Goal: Task Accomplishment & Management: Complete application form

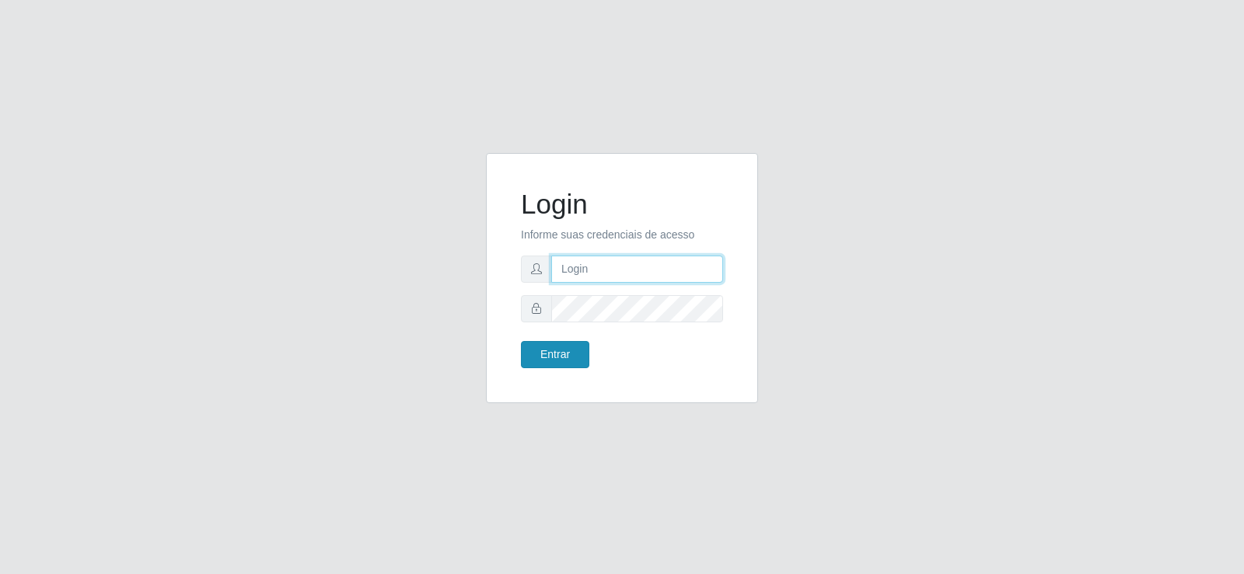
type input "[EMAIL_ADDRESS][DOMAIN_NAME]"
click at [562, 357] on button "Entrar" at bounding box center [555, 354] width 68 height 27
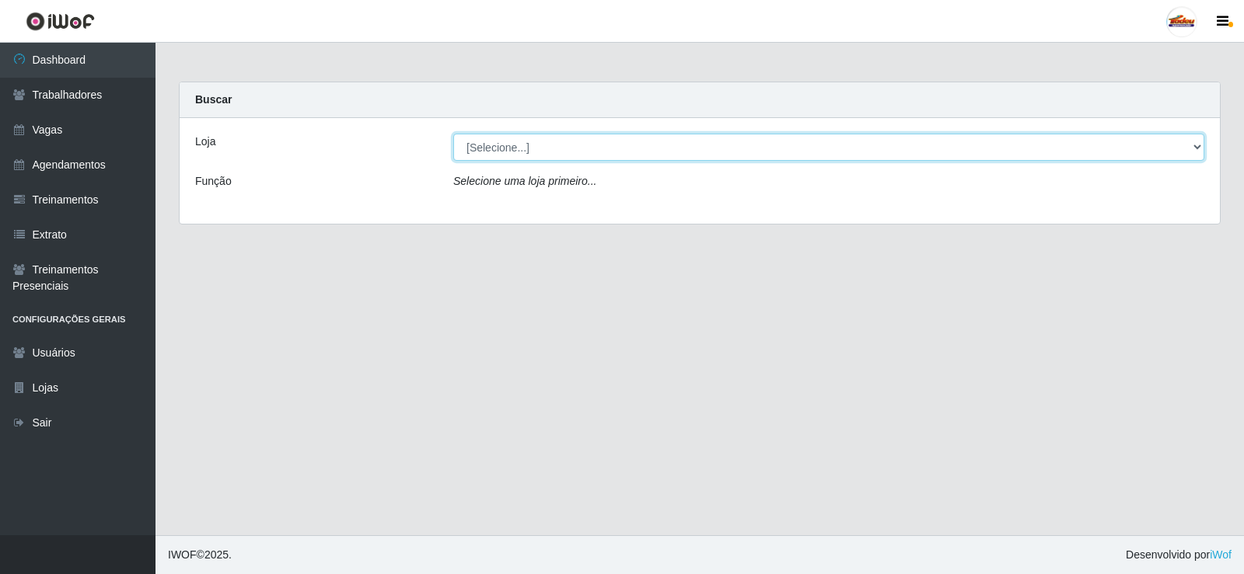
click at [476, 150] on select "[Selecione...] Supermercado Tadeu - [GEOGRAPHIC_DATA]" at bounding box center [828, 147] width 751 height 27
select select "195"
click at [453, 134] on select "[Selecione...] Supermercado Tadeu - [GEOGRAPHIC_DATA]" at bounding box center [828, 147] width 751 height 27
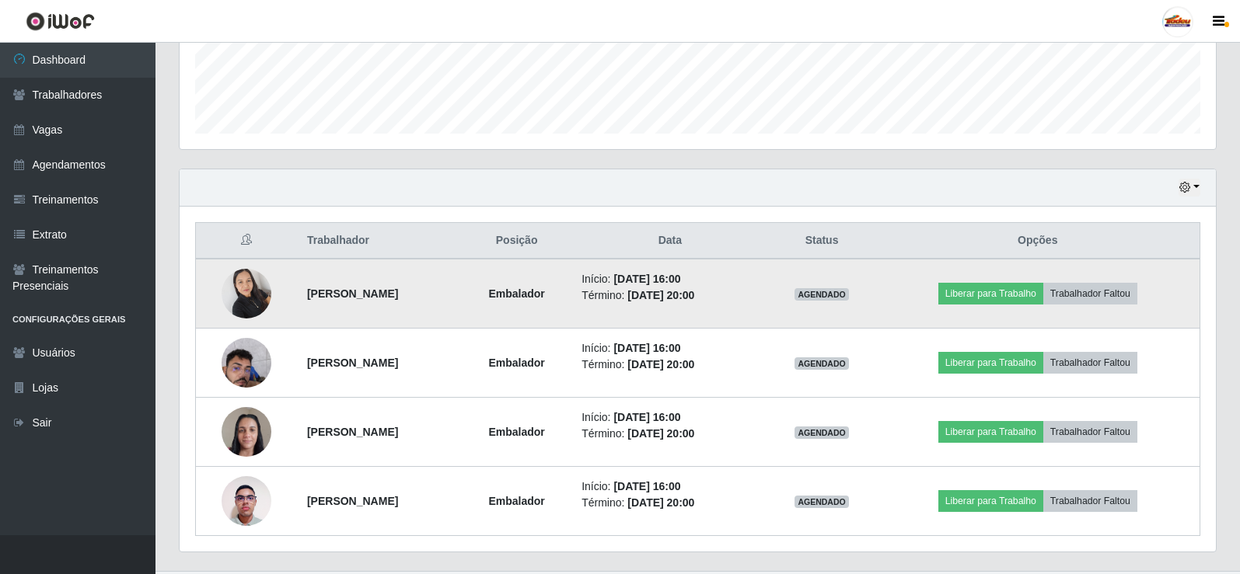
scroll to position [458, 0]
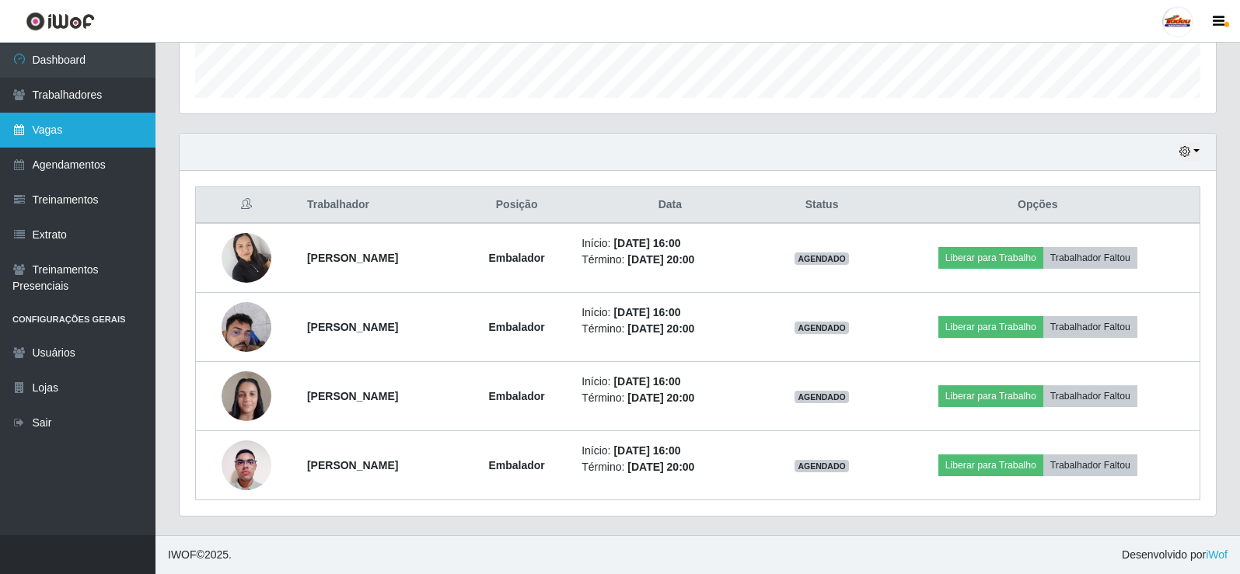
click at [49, 134] on link "Vagas" at bounding box center [77, 130] width 155 height 35
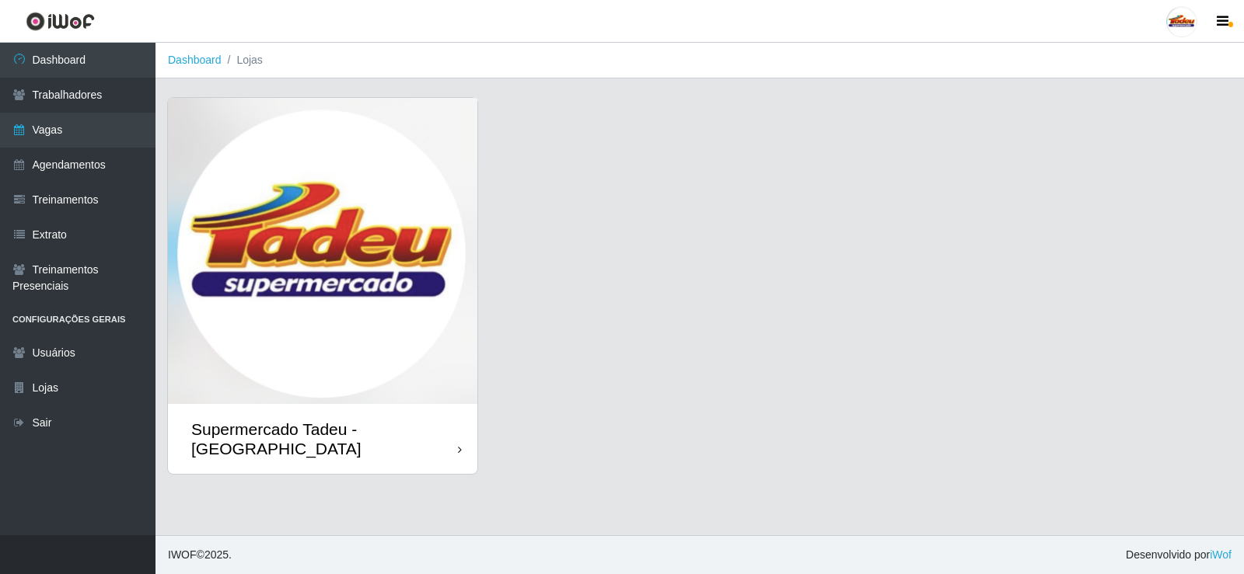
click at [226, 192] on img at bounding box center [322, 251] width 309 height 306
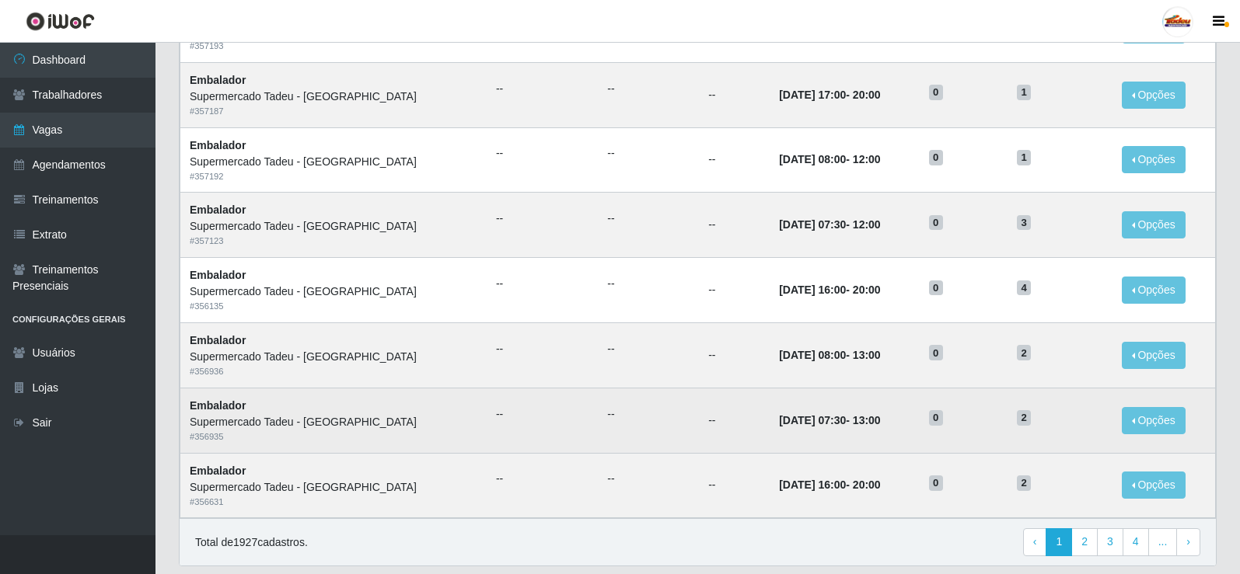
scroll to position [700, 0]
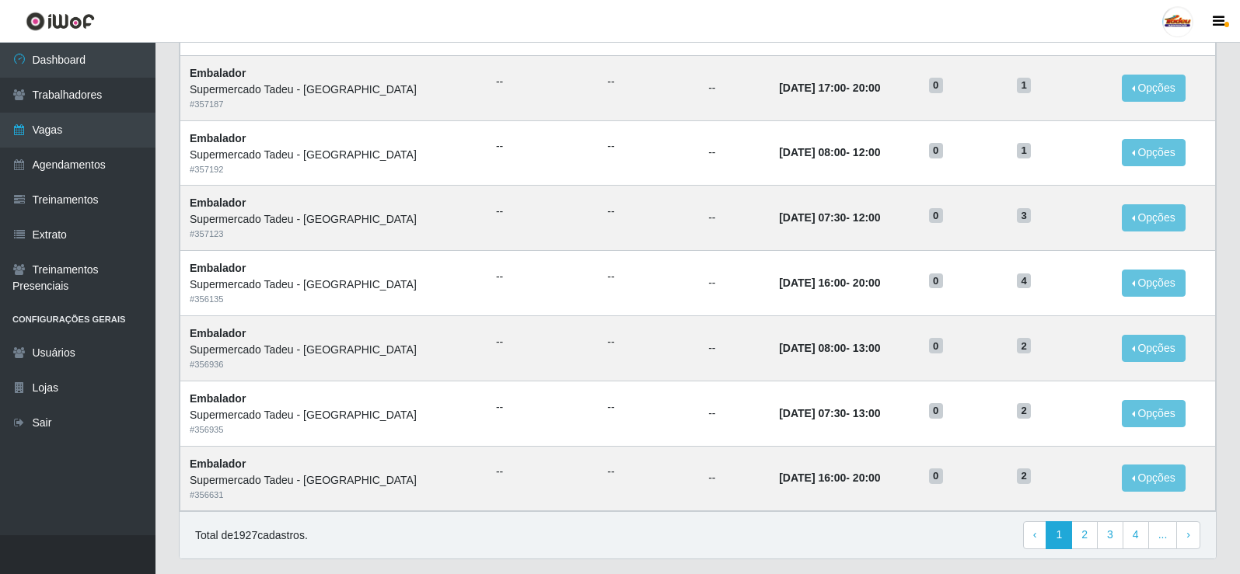
click at [799, 18] on header "Perfil Alterar Senha Sair" at bounding box center [620, 21] width 1240 height 43
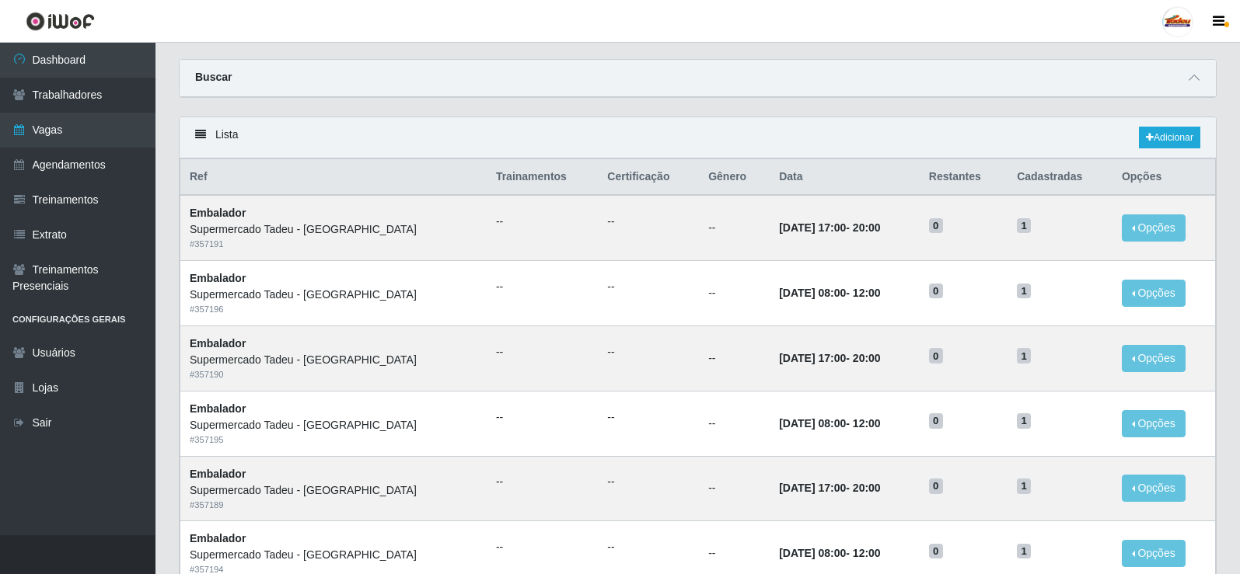
scroll to position [0, 0]
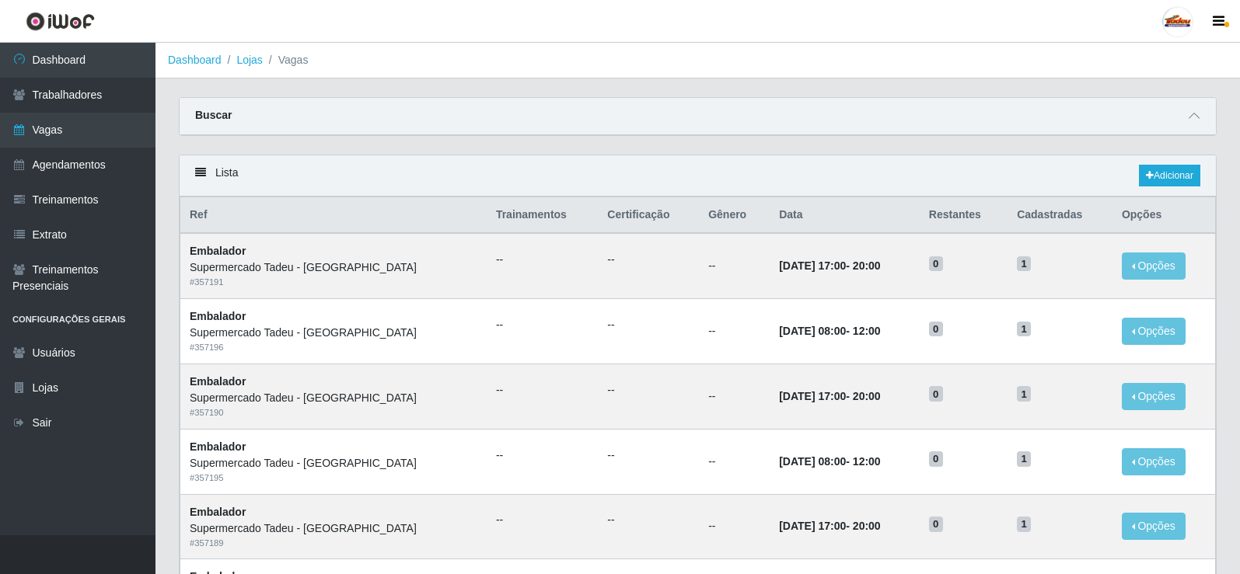
click at [1167, 165] on div "Lista Adicionar" at bounding box center [698, 175] width 1036 height 41
click at [1164, 173] on link "Adicionar" at bounding box center [1169, 176] width 61 height 22
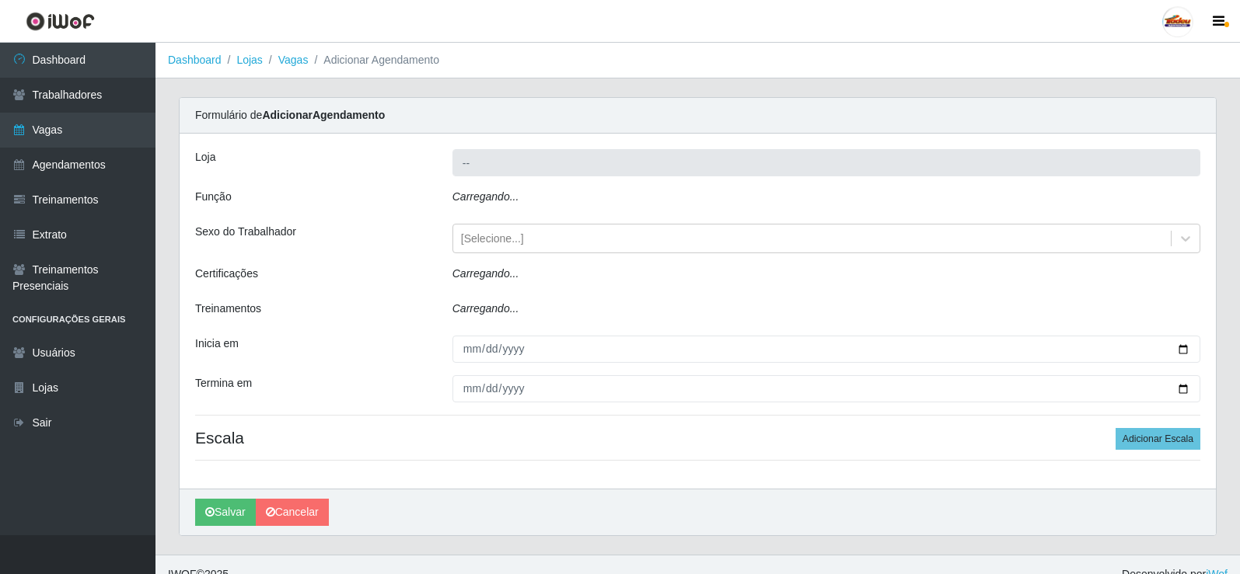
type input "Supermercado Tadeu - [GEOGRAPHIC_DATA]"
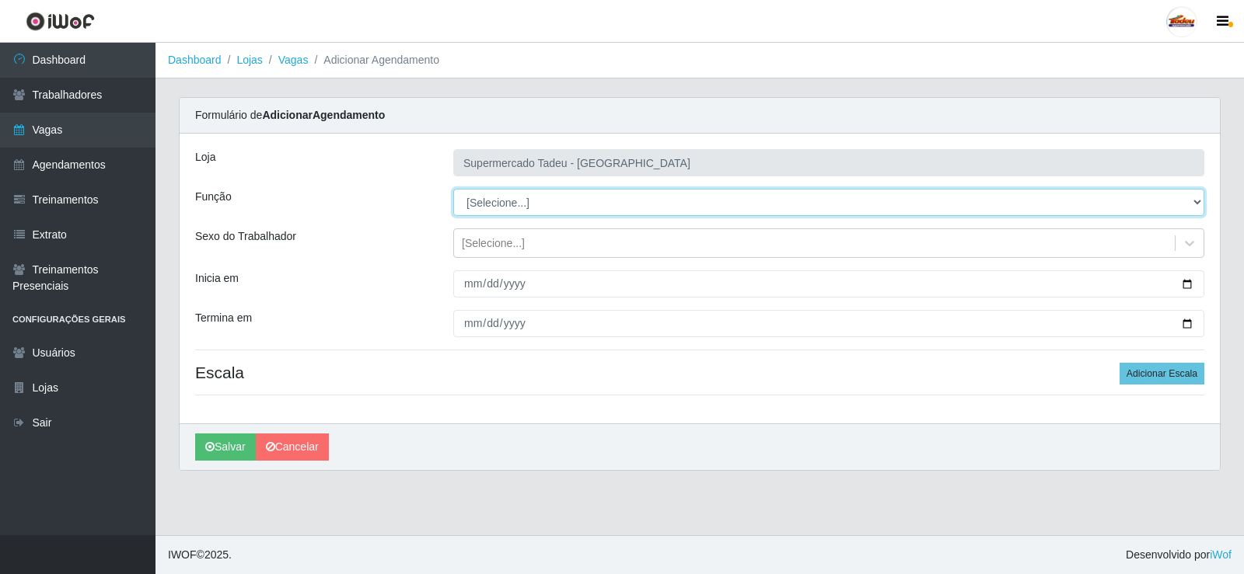
click at [529, 206] on select "[Selecione...] ASG ASG + ASG ++ Auxiliar de Estacionamento Auxiliar de Estacion…" at bounding box center [828, 202] width 751 height 27
select select "1"
click at [453, 189] on select "[Selecione...] ASG ASG + ASG ++ Auxiliar de Estacionamento Auxiliar de Estacion…" at bounding box center [828, 202] width 751 height 27
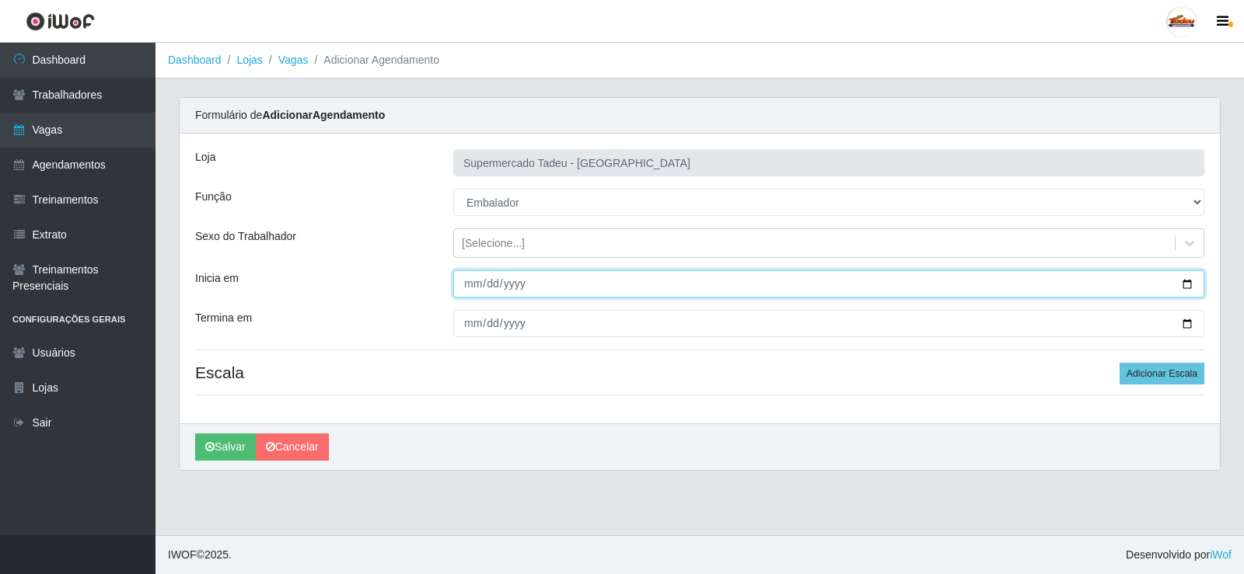
click at [459, 284] on input "Inicia em" at bounding box center [828, 284] width 751 height 27
type input "2025-10-12"
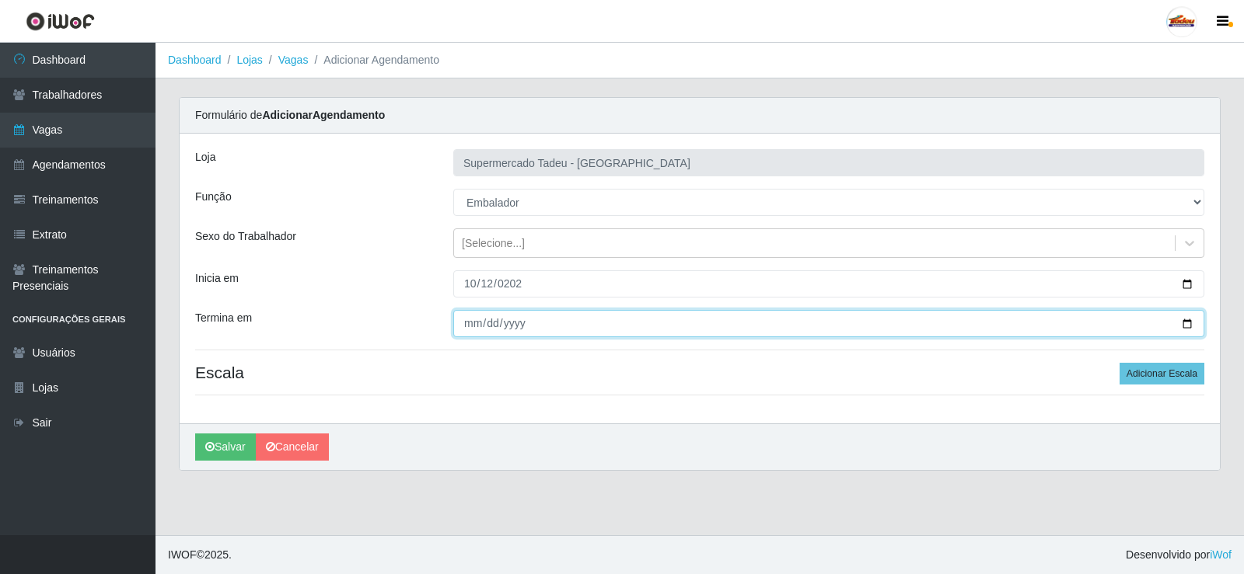
click at [471, 326] on input "Termina em" at bounding box center [828, 323] width 751 height 27
type input "2025-10-12"
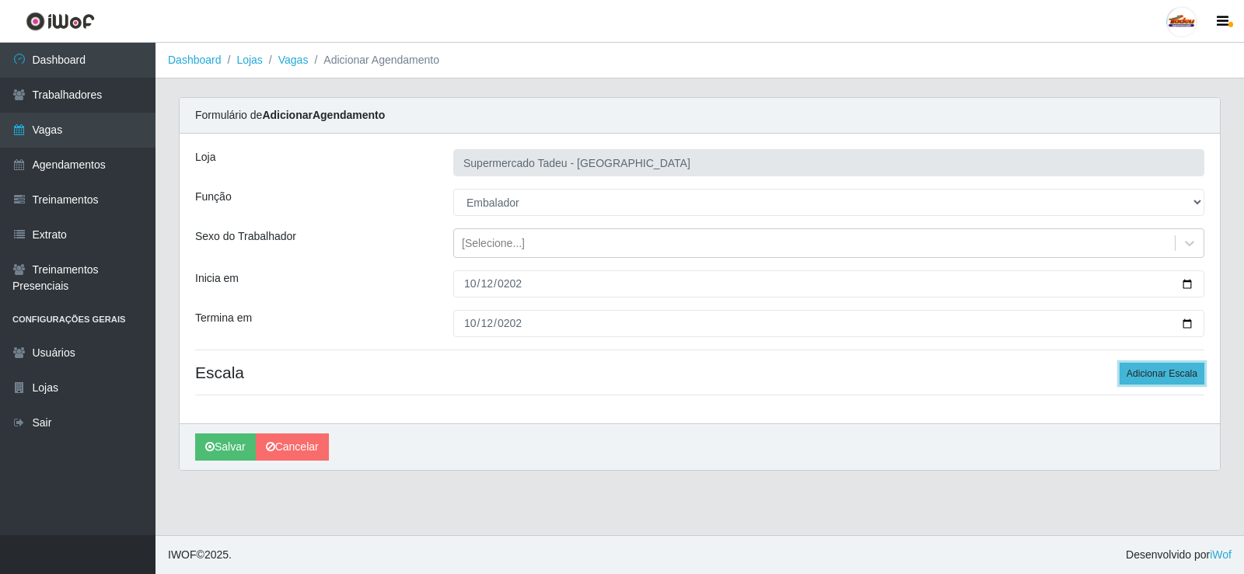
click at [1139, 378] on button "Adicionar Escala" at bounding box center [1161, 374] width 85 height 22
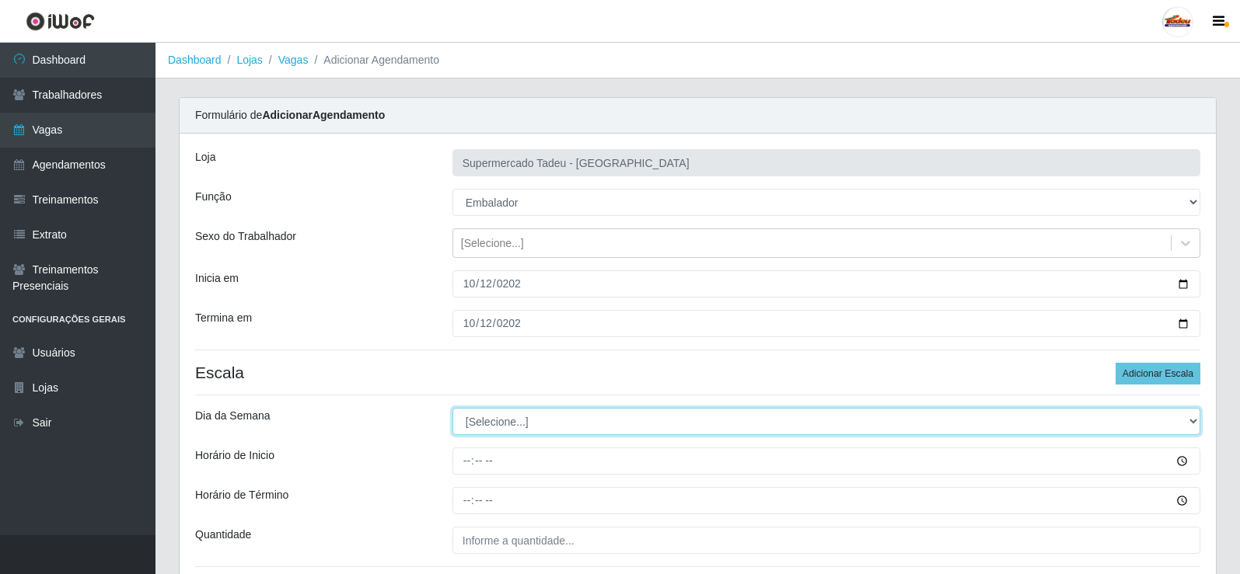
click at [470, 424] on select "[Selecione...] Segunda Terça Quarta Quinta Sexta Sábado Domingo" at bounding box center [826, 421] width 748 height 27
select select "0"
click at [452, 408] on select "[Selecione...] Segunda Terça Quarta Quinta Sexta Sábado Domingo" at bounding box center [826, 421] width 748 height 27
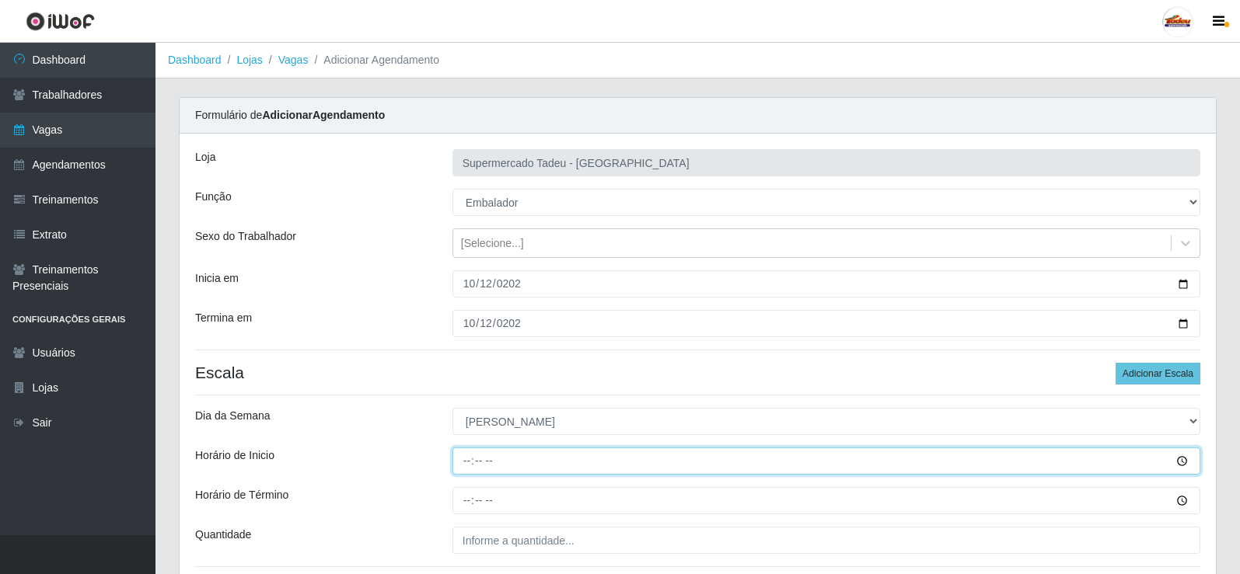
click at [469, 452] on input "Horário de Inicio" at bounding box center [826, 461] width 748 height 27
type input "08:00"
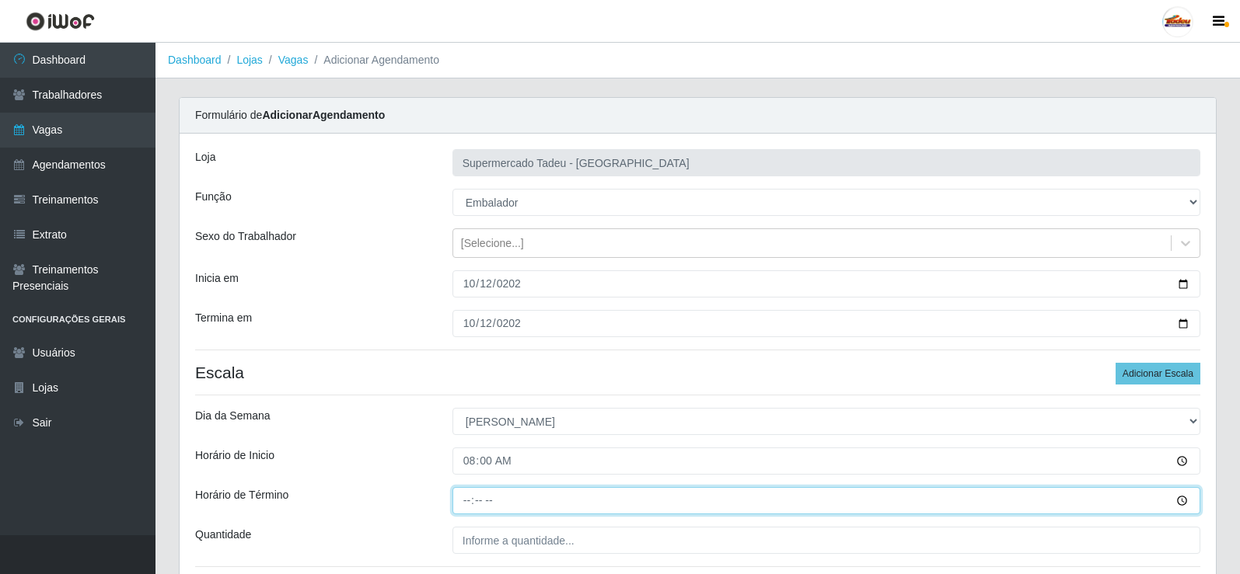
click at [464, 493] on input "Horário de Término" at bounding box center [826, 500] width 748 height 27
type input "12:00"
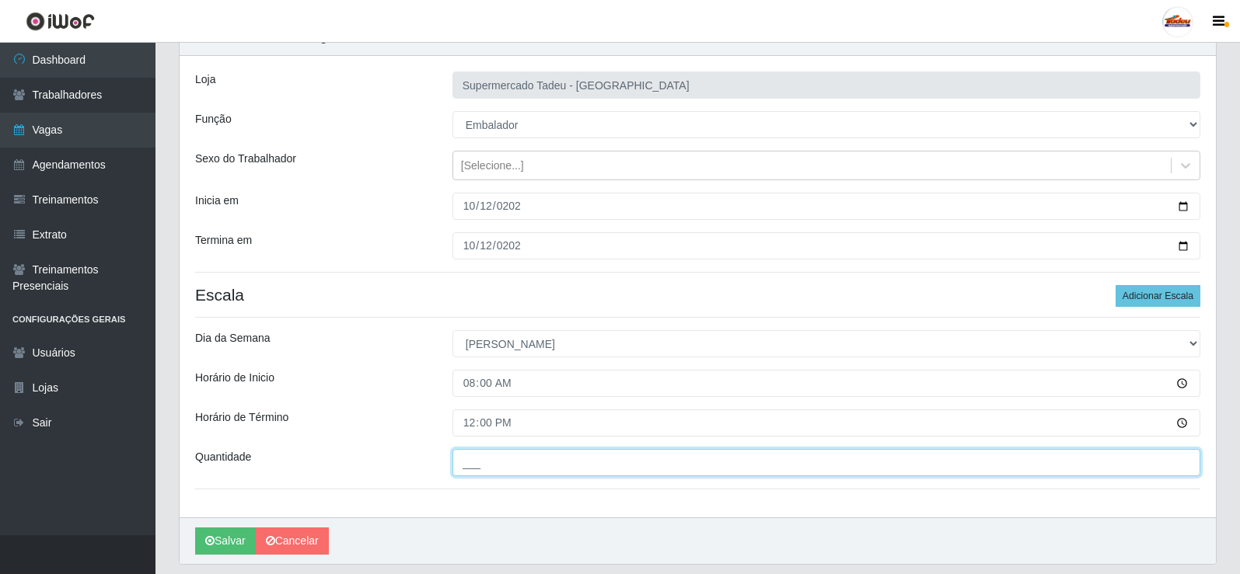
click at [497, 460] on input "___" at bounding box center [826, 462] width 748 height 27
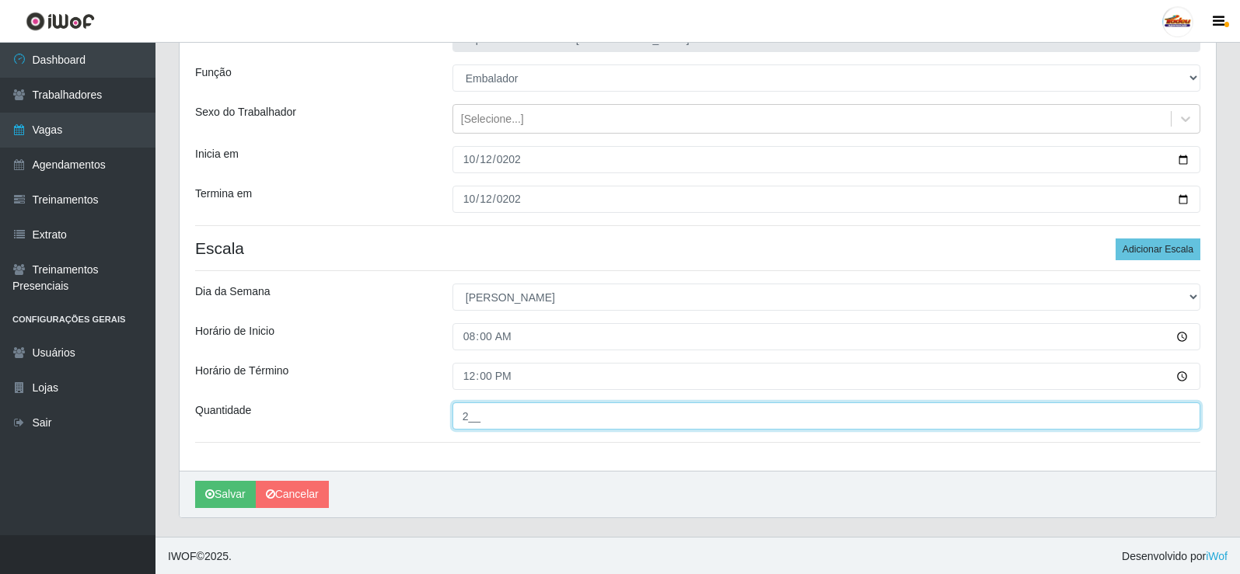
scroll to position [126, 0]
type input "2__"
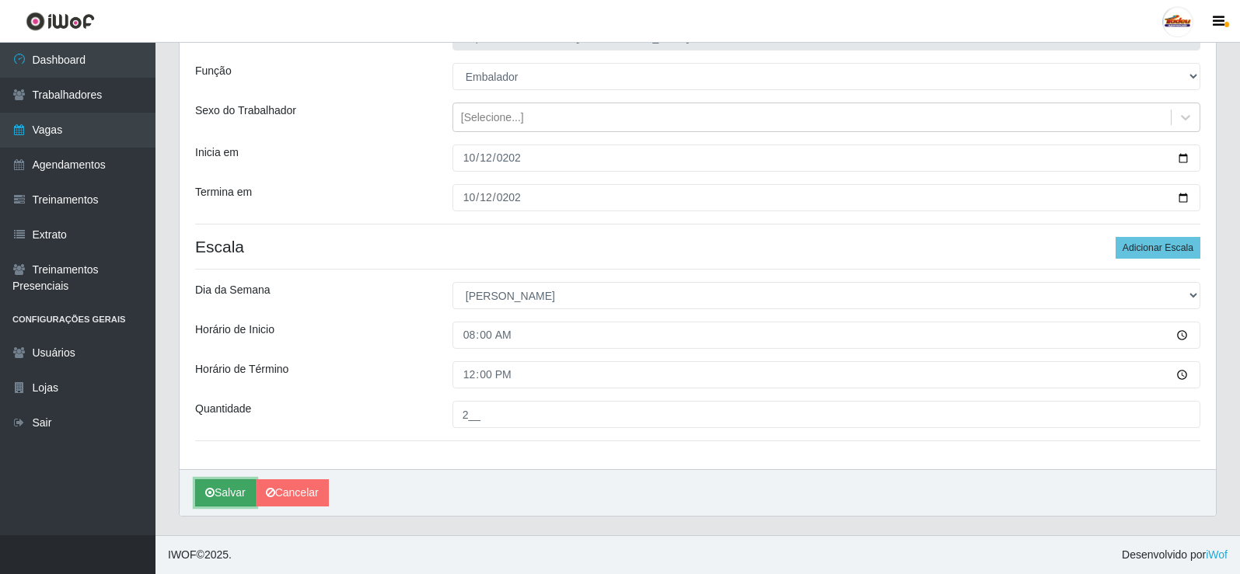
click at [211, 492] on icon "submit" at bounding box center [209, 492] width 9 height 11
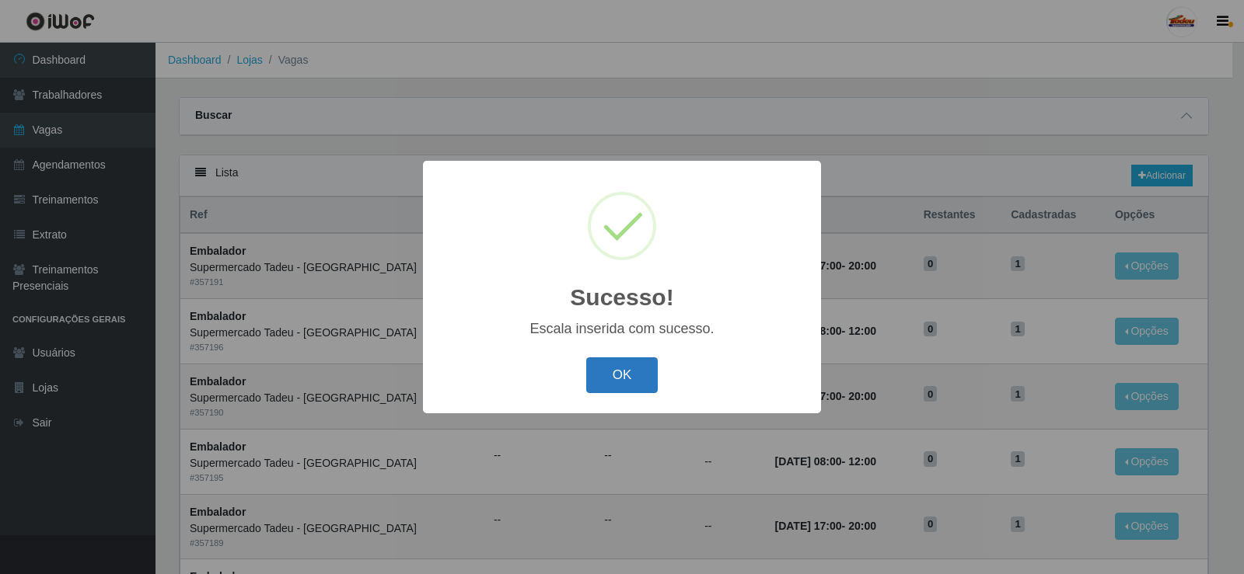
click at [616, 365] on button "OK" at bounding box center [622, 376] width 72 height 37
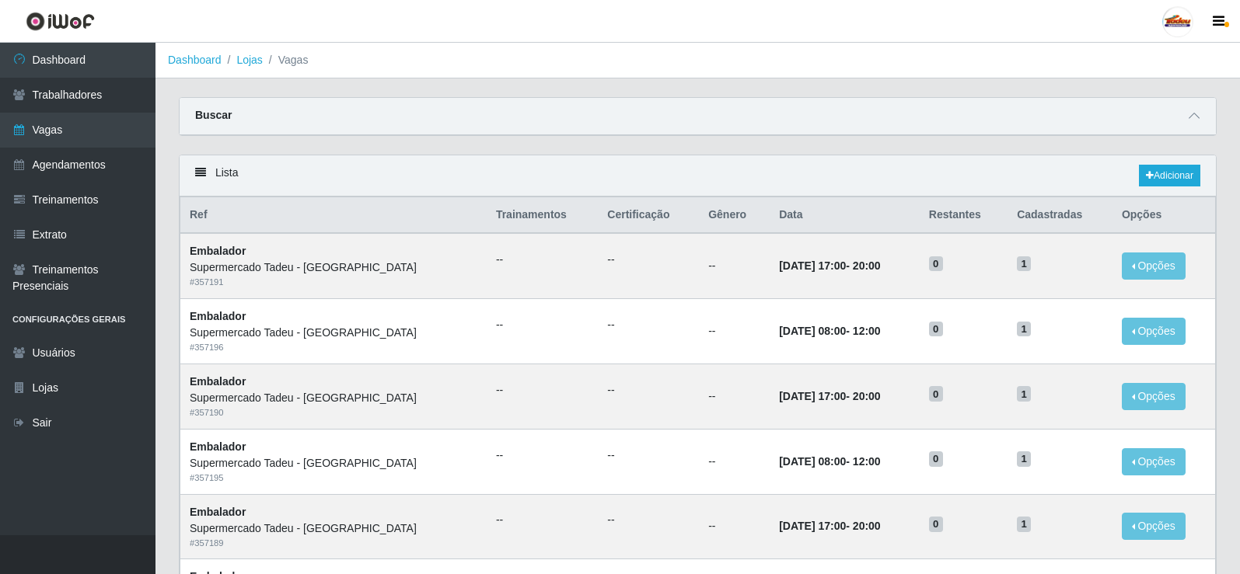
click at [893, 30] on header "Perfil Alterar Senha Sair" at bounding box center [620, 21] width 1240 height 43
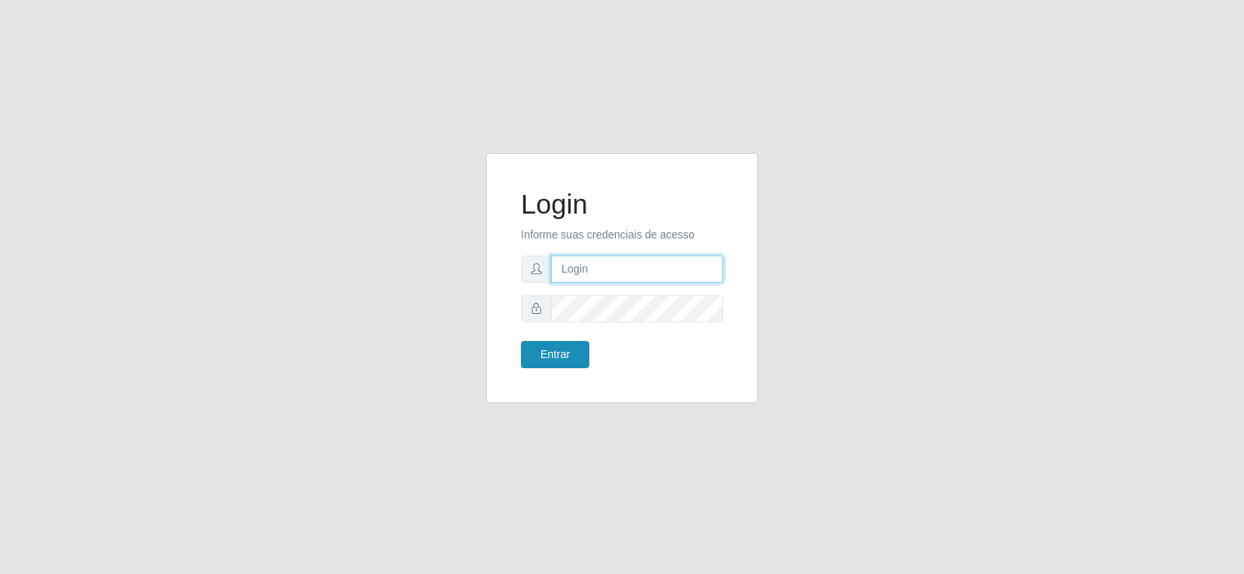
type input "[EMAIL_ADDRESS][DOMAIN_NAME]"
click at [553, 361] on button "Entrar" at bounding box center [555, 354] width 68 height 27
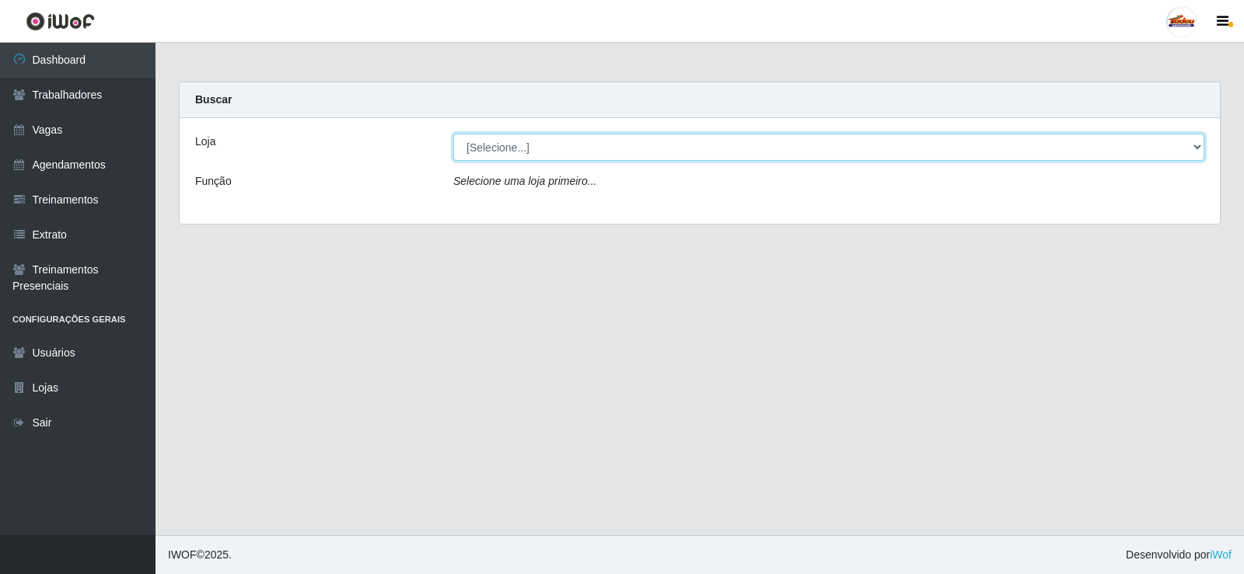
click at [608, 145] on select "[Selecione...] Supermercado Tadeu - [GEOGRAPHIC_DATA]" at bounding box center [828, 147] width 751 height 27
select select "195"
click at [453, 134] on select "[Selecione...] Supermercado Tadeu - [GEOGRAPHIC_DATA]" at bounding box center [828, 147] width 751 height 27
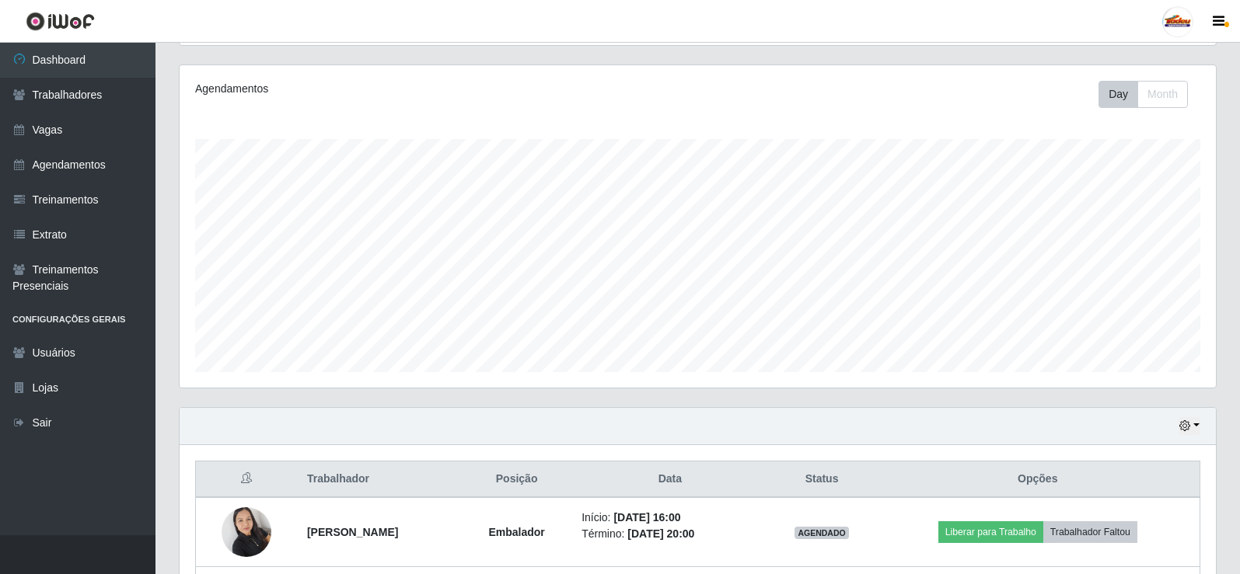
scroll to position [458, 0]
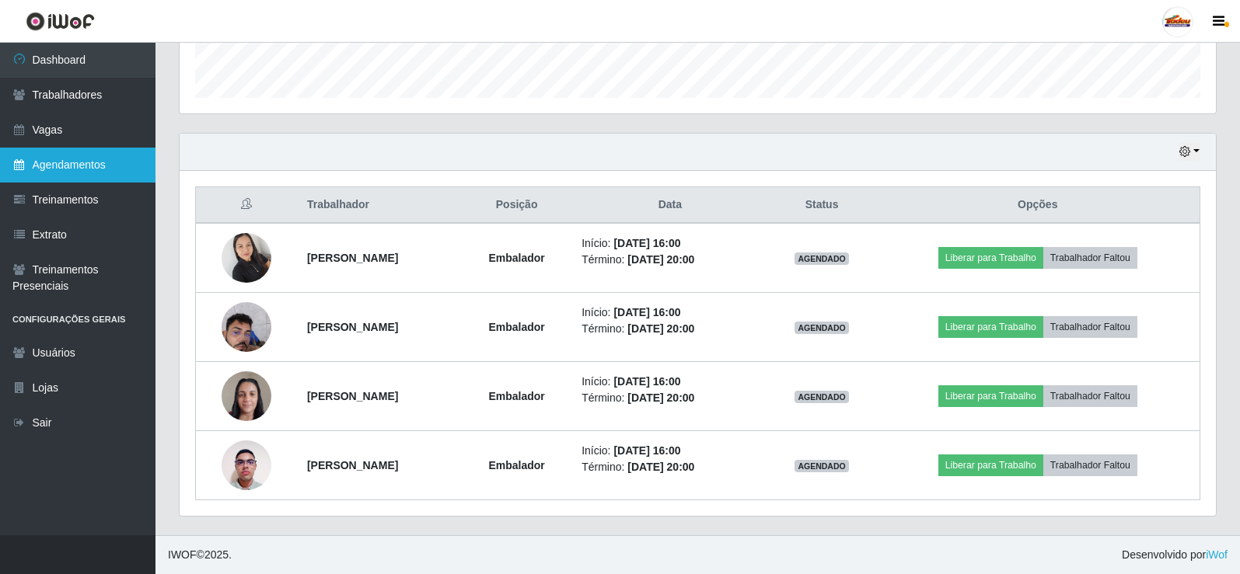
click at [89, 156] on link "Agendamentos" at bounding box center [77, 165] width 155 height 35
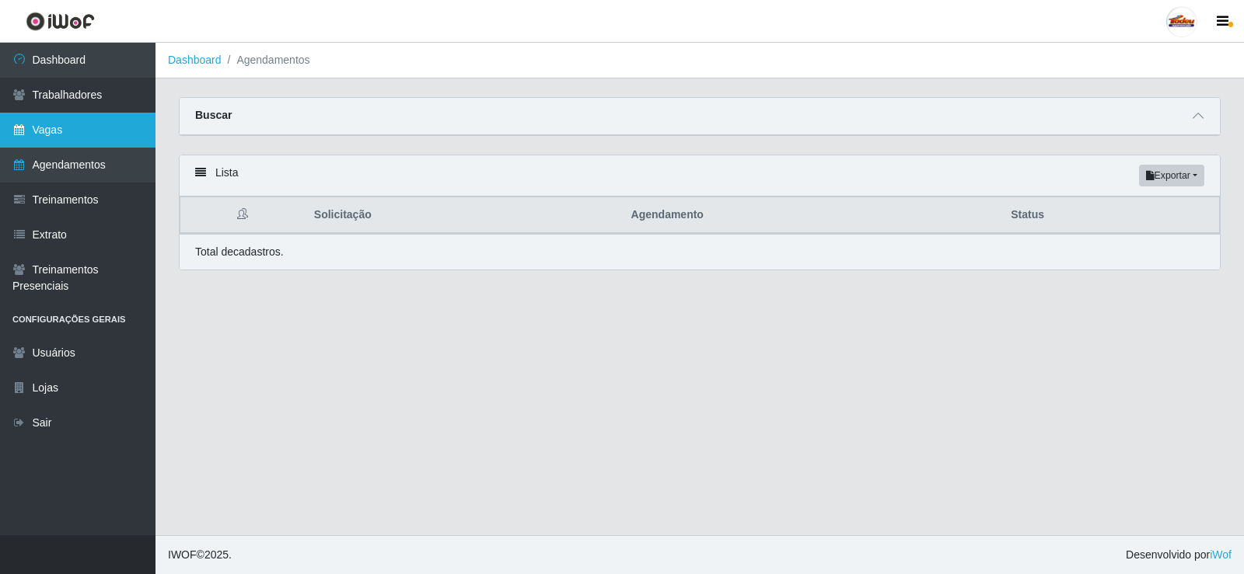
click at [102, 134] on link "Vagas" at bounding box center [77, 130] width 155 height 35
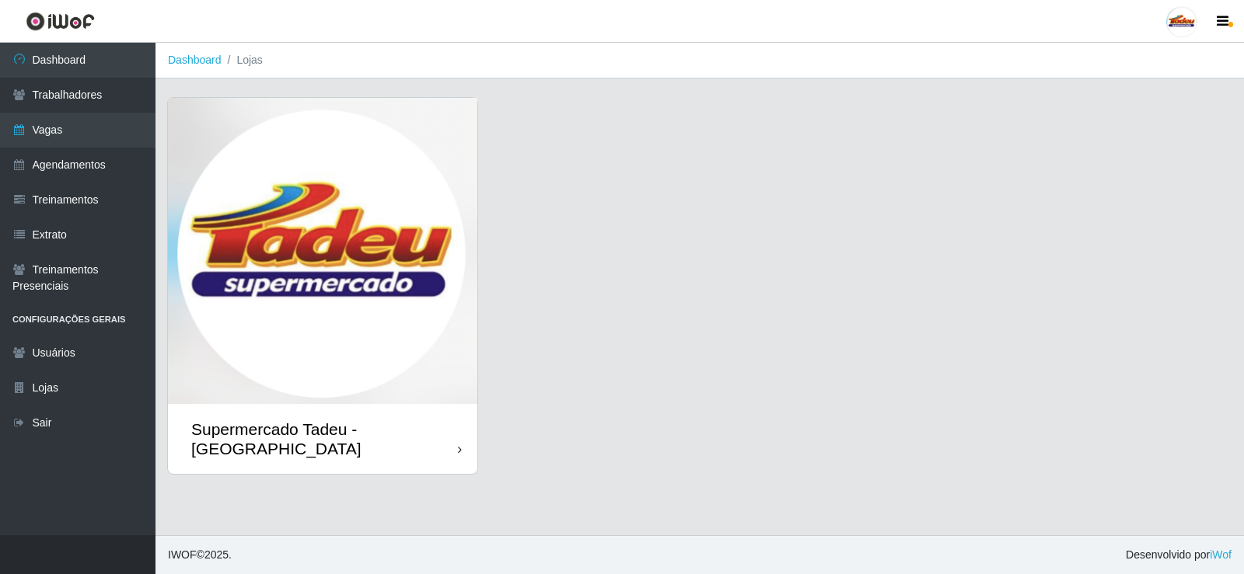
click at [382, 344] on img at bounding box center [322, 251] width 309 height 306
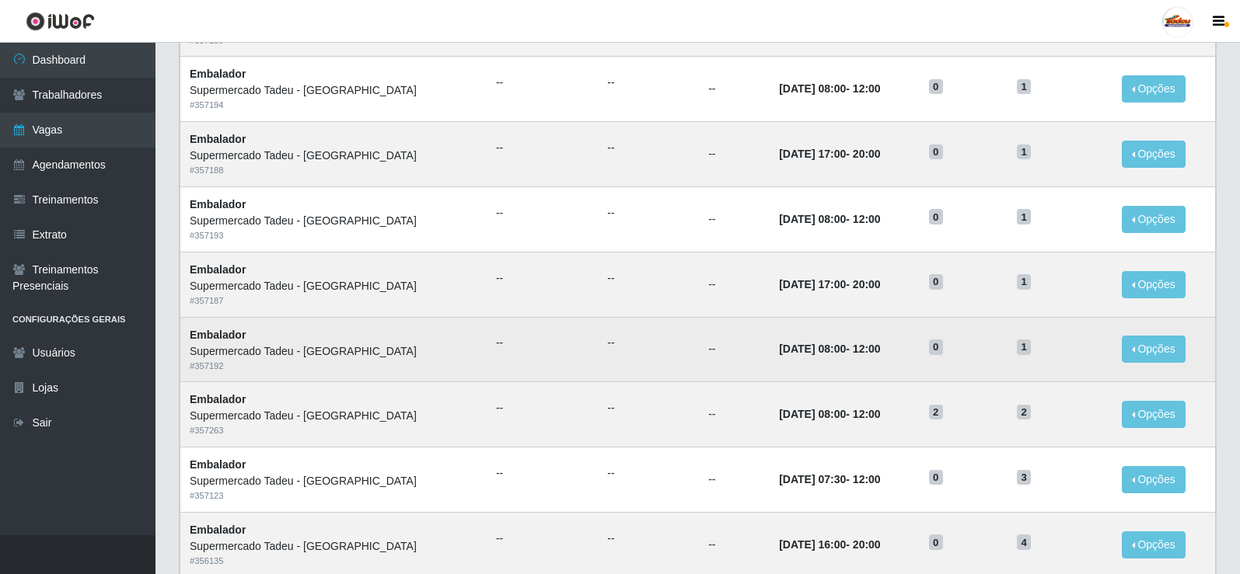
scroll to position [544, 0]
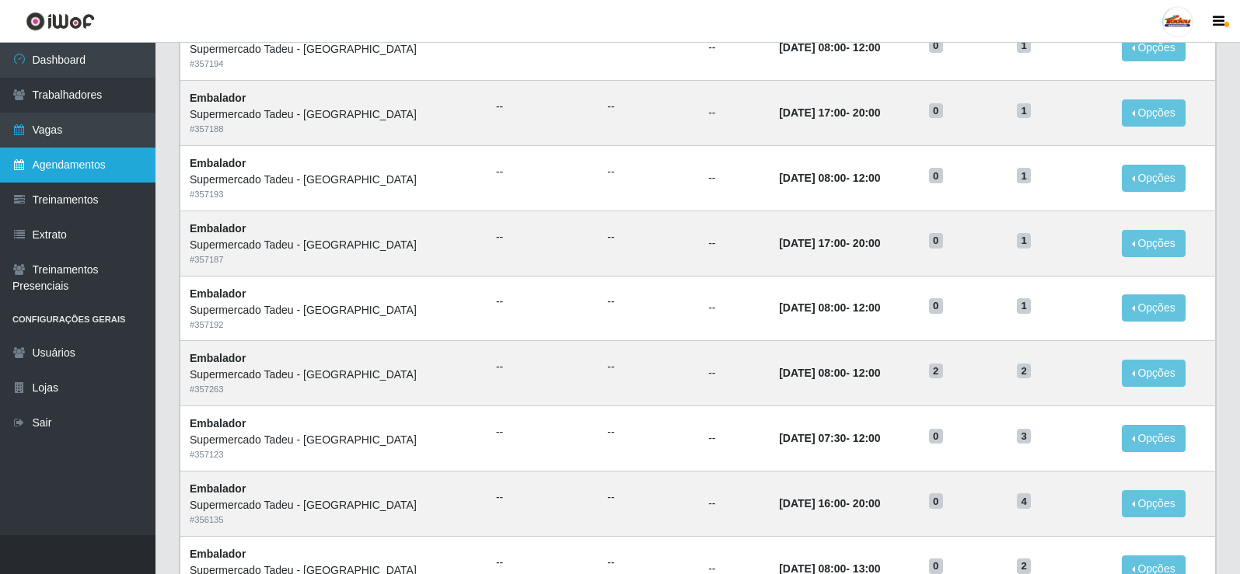
click at [73, 158] on link "Agendamentos" at bounding box center [77, 165] width 155 height 35
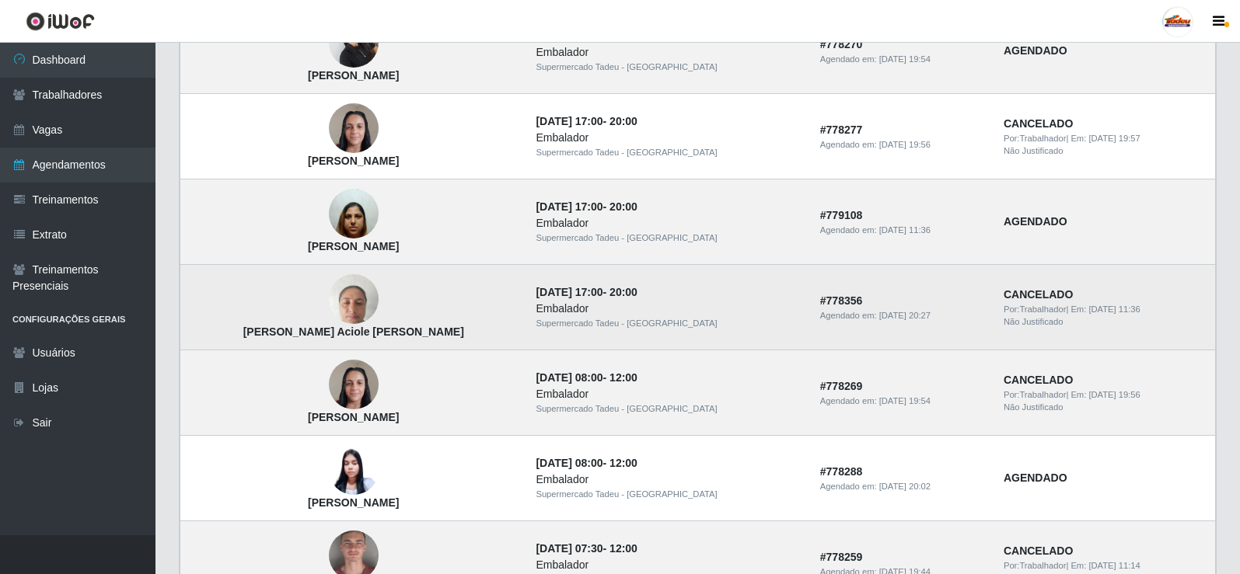
scroll to position [1049, 0]
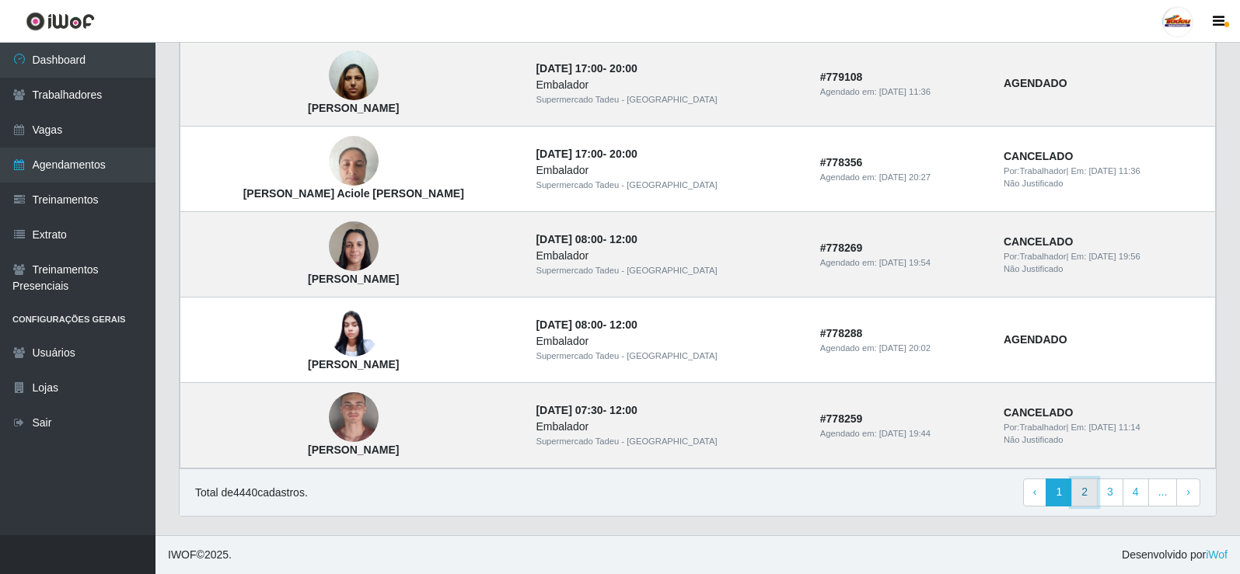
click at [1078, 491] on link "2" at bounding box center [1084, 493] width 26 height 28
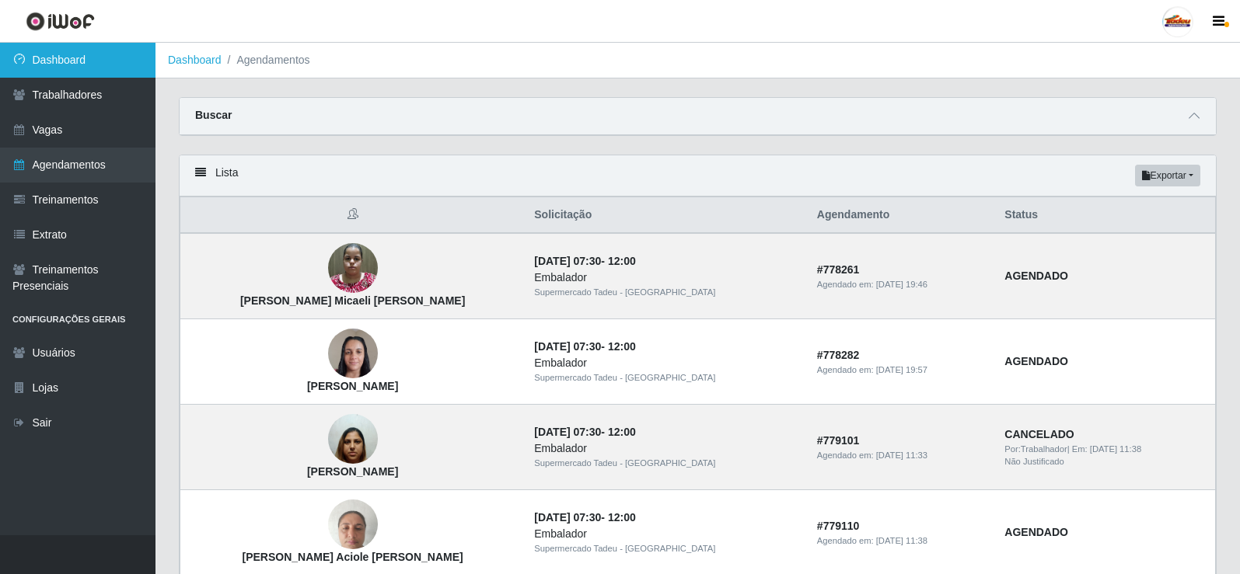
click at [37, 57] on link "Dashboard" at bounding box center [77, 60] width 155 height 35
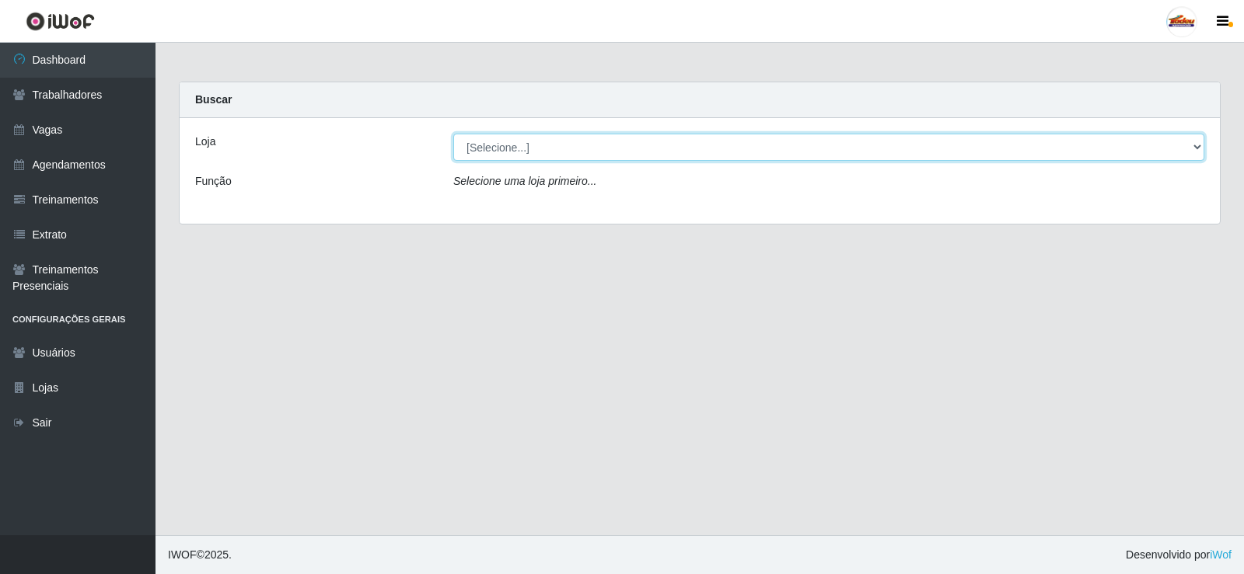
drag, startPoint x: 386, startPoint y: 155, endPoint x: 480, endPoint y: 158, distance: 94.9
click at [480, 150] on select "[Selecione...] Supermercado Tadeu - [GEOGRAPHIC_DATA]" at bounding box center [828, 147] width 751 height 27
select select "195"
click at [453, 134] on select "[Selecione...] Supermercado Tadeu - [GEOGRAPHIC_DATA]" at bounding box center [828, 147] width 751 height 27
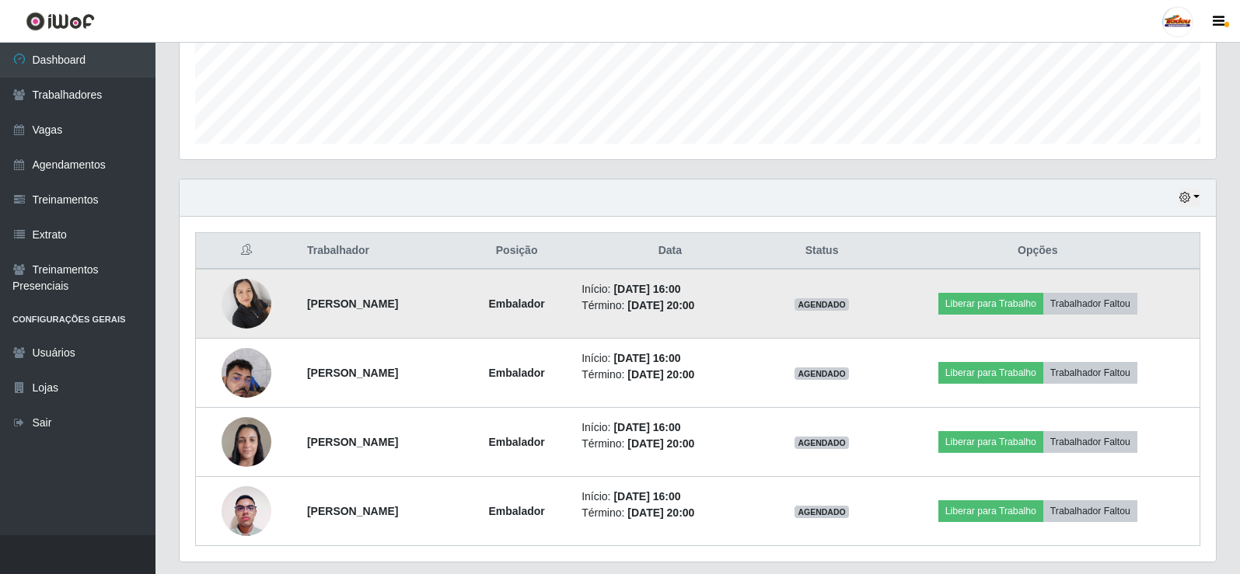
scroll to position [323, 1036]
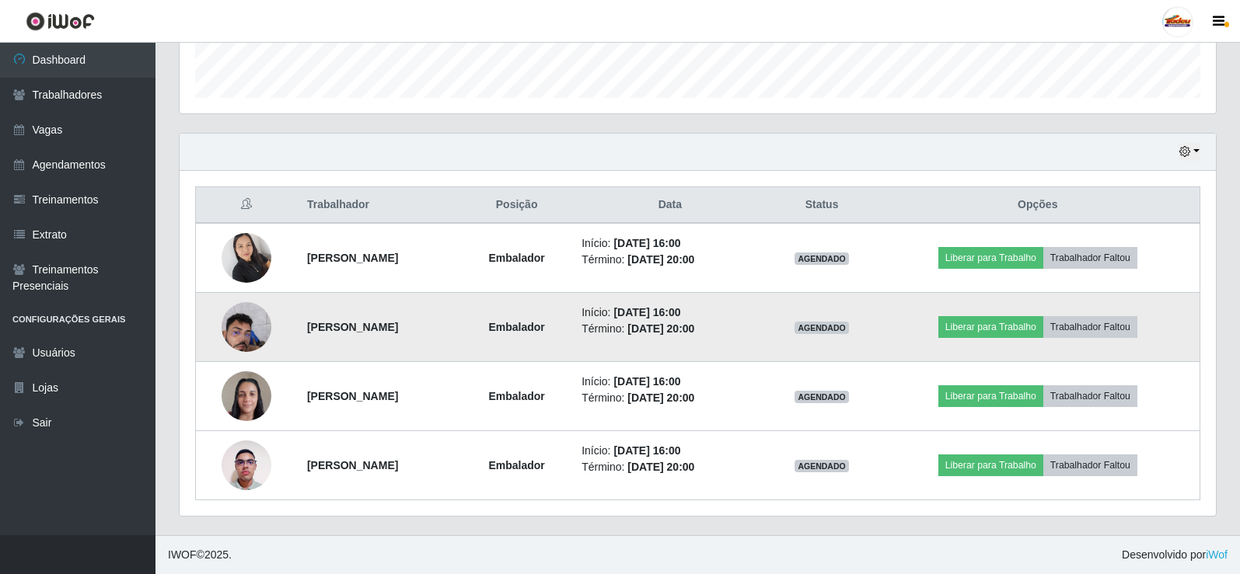
click at [254, 332] on img at bounding box center [247, 327] width 50 height 66
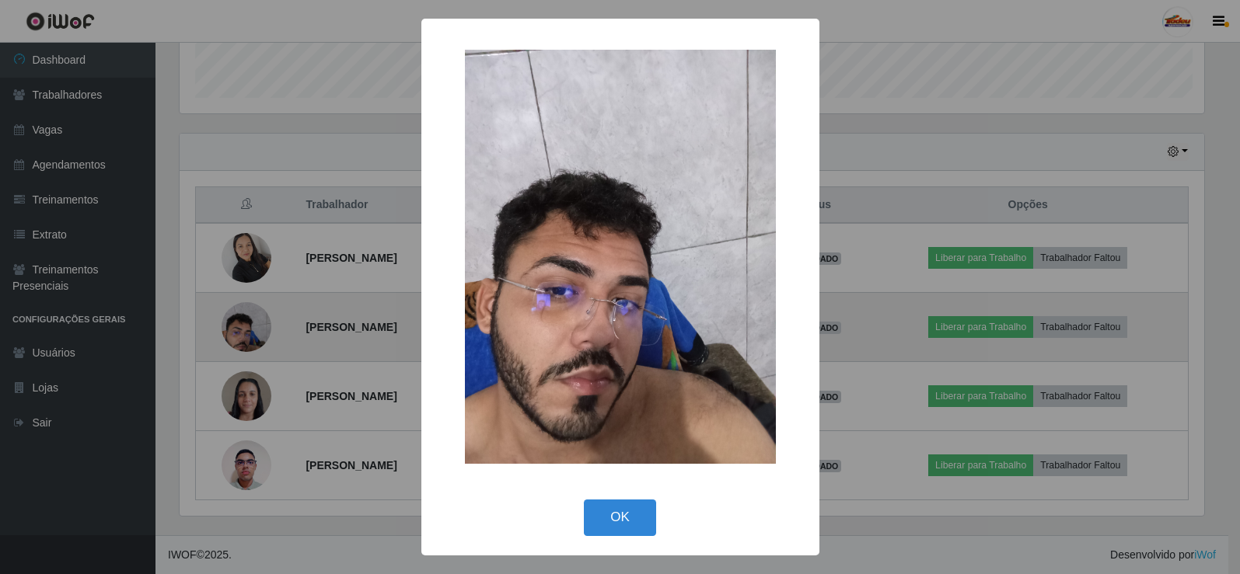
scroll to position [323, 1028]
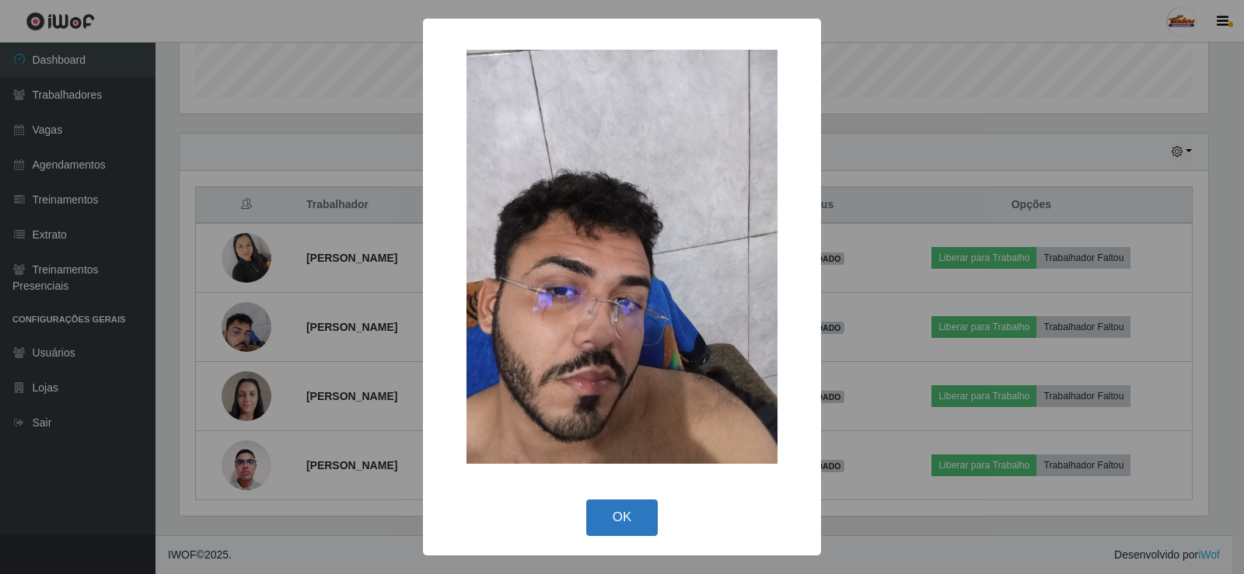
click at [620, 513] on button "OK" at bounding box center [622, 518] width 72 height 37
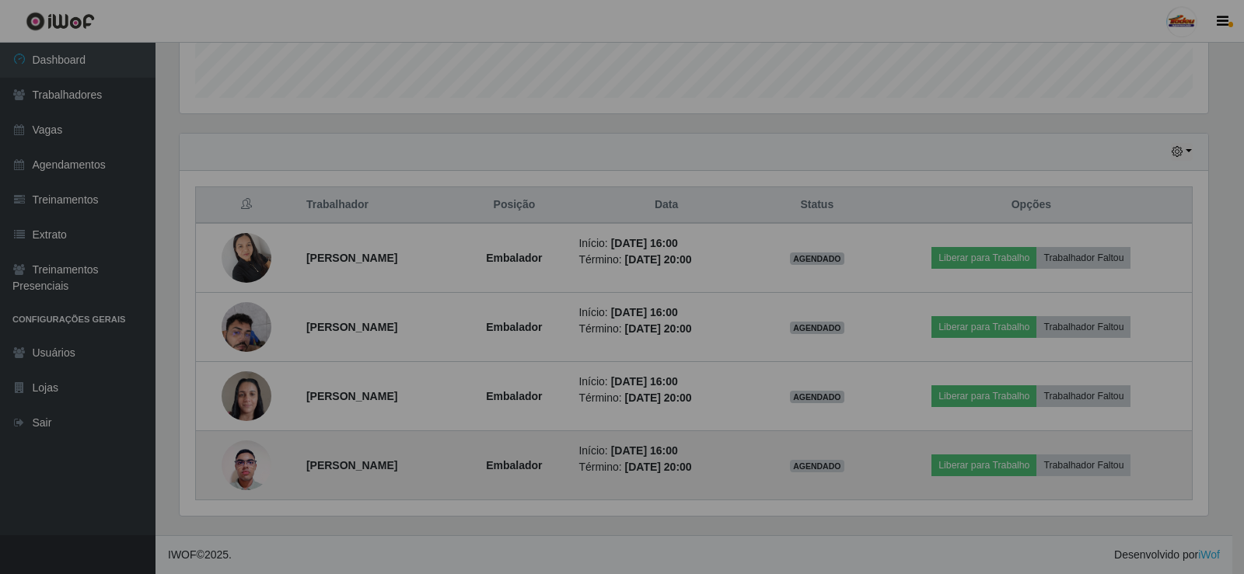
scroll to position [323, 1036]
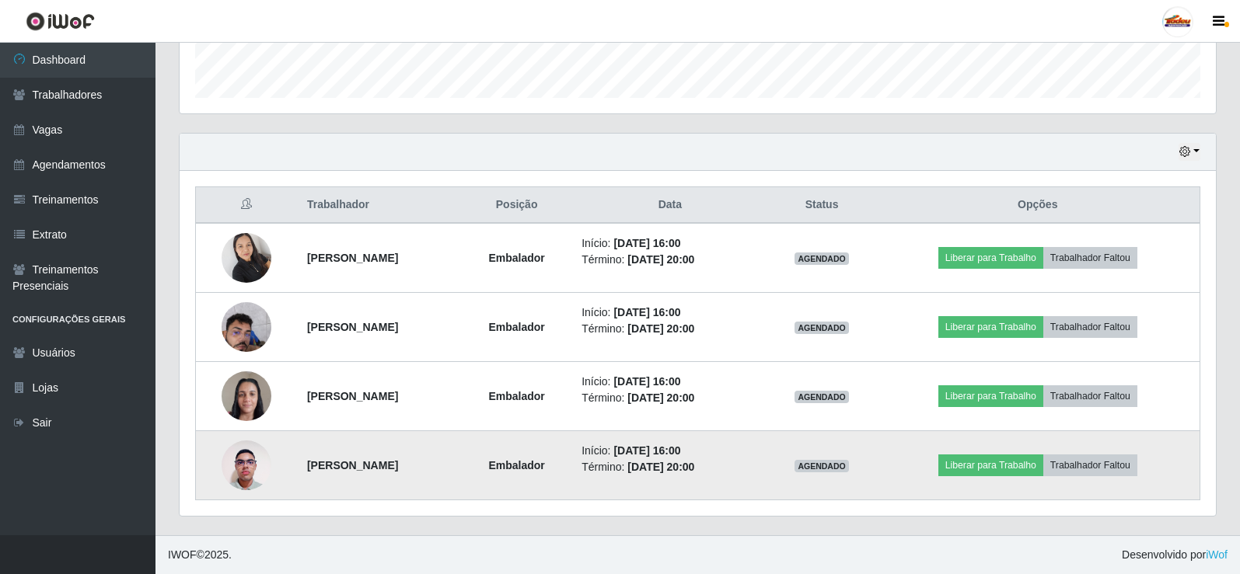
click at [247, 481] on img at bounding box center [247, 465] width 50 height 66
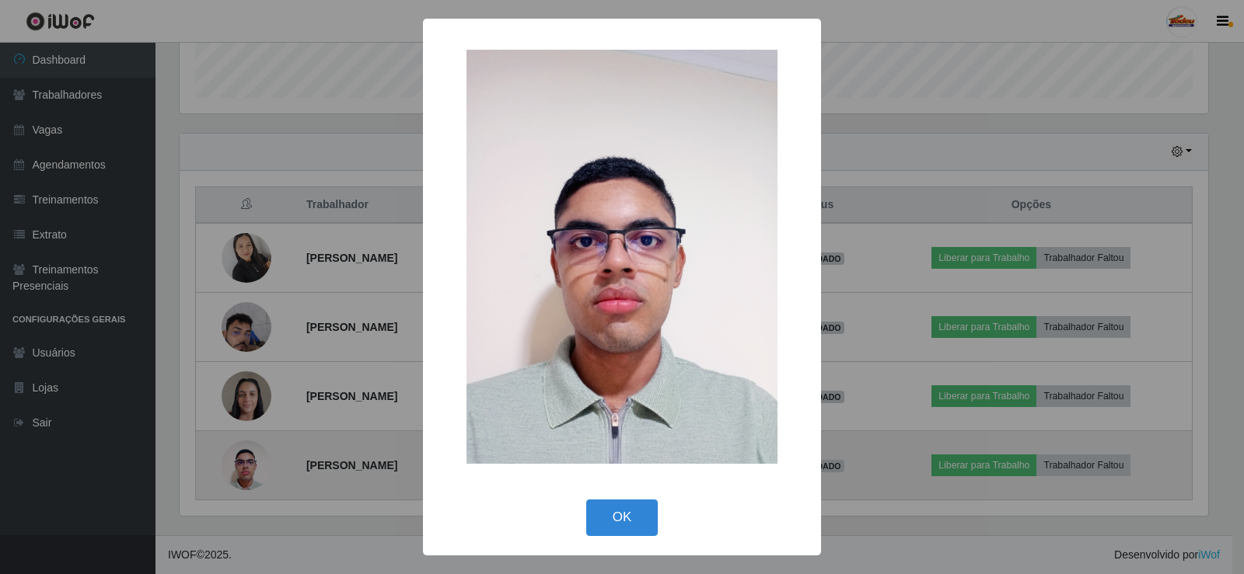
scroll to position [323, 1028]
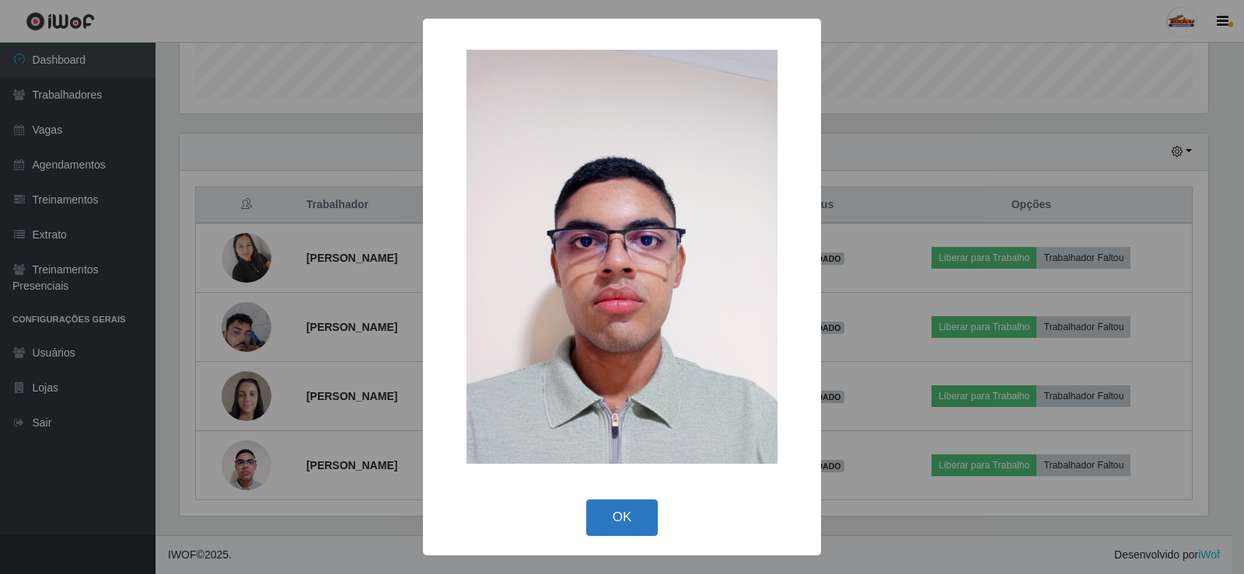
click at [618, 512] on button "OK" at bounding box center [622, 518] width 72 height 37
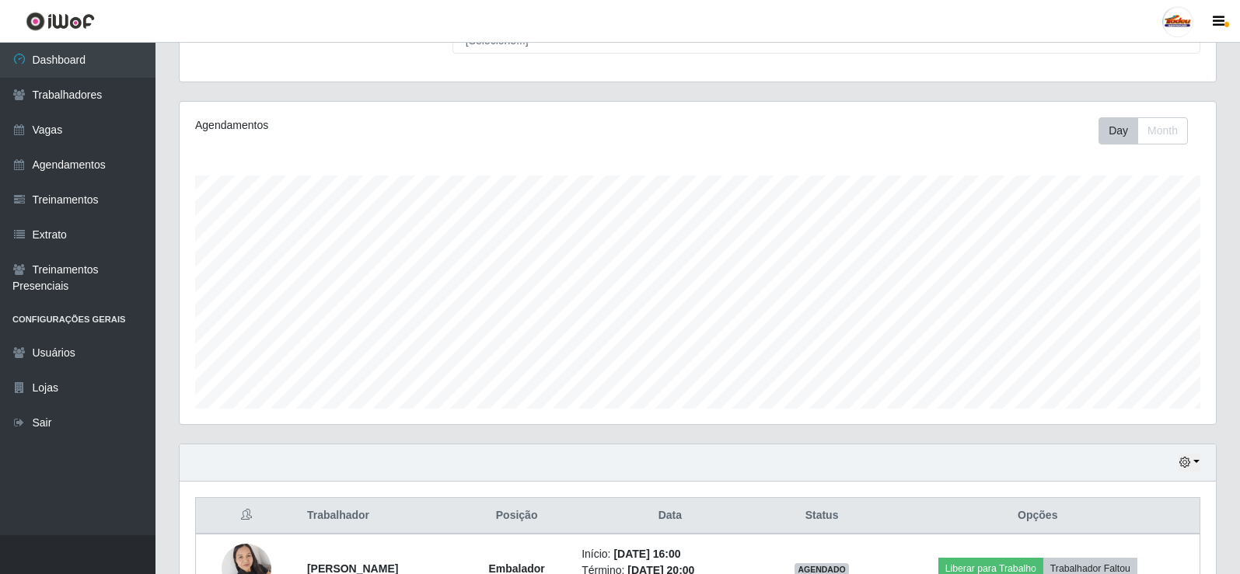
scroll to position [0, 0]
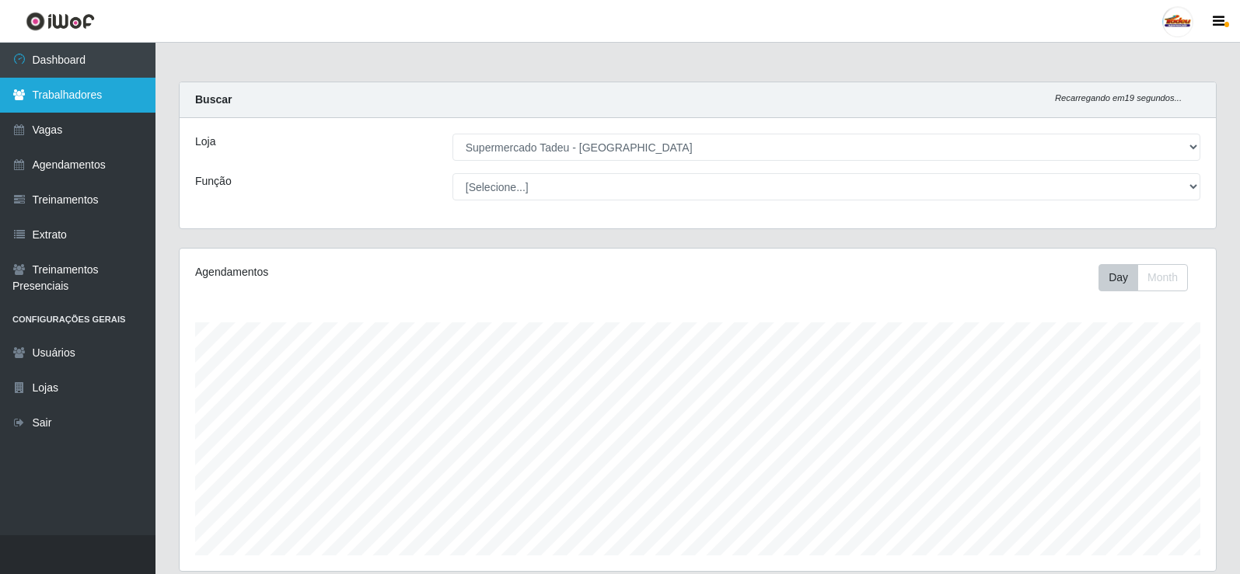
click at [68, 100] on link "Trabalhadores" at bounding box center [77, 95] width 155 height 35
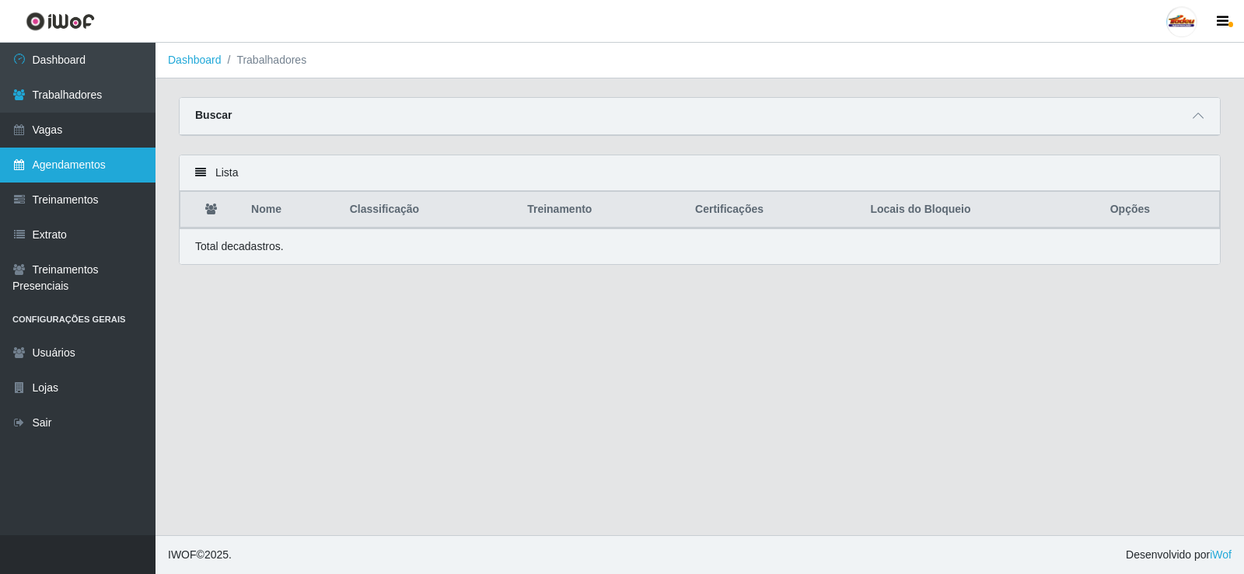
click at [92, 160] on link "Agendamentos" at bounding box center [77, 165] width 155 height 35
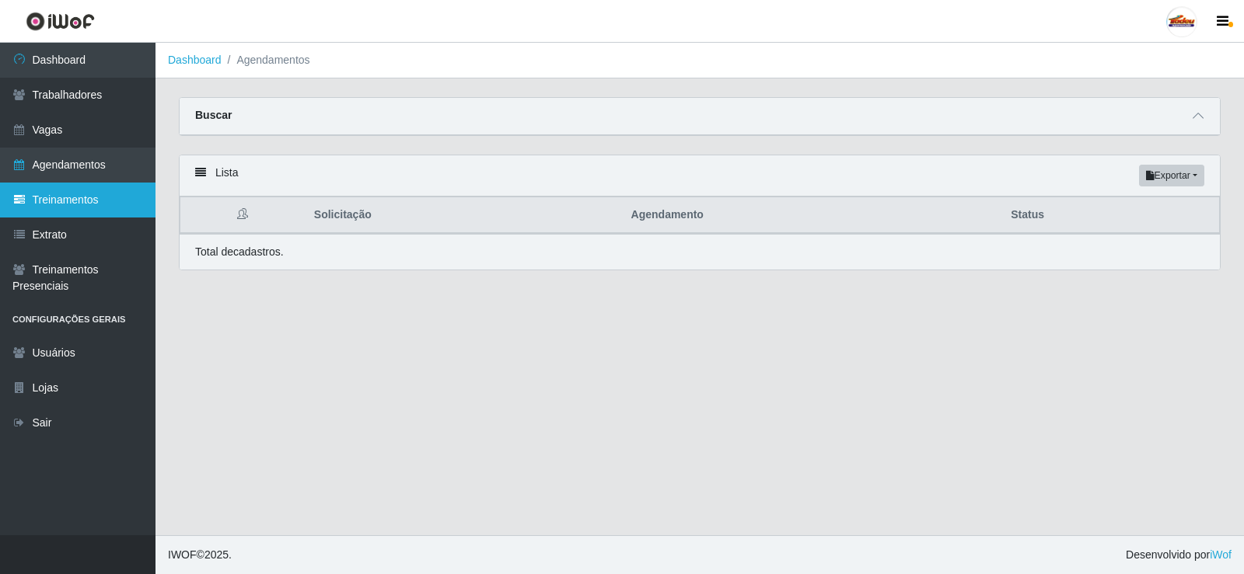
click at [108, 199] on link "Treinamentos" at bounding box center [77, 200] width 155 height 35
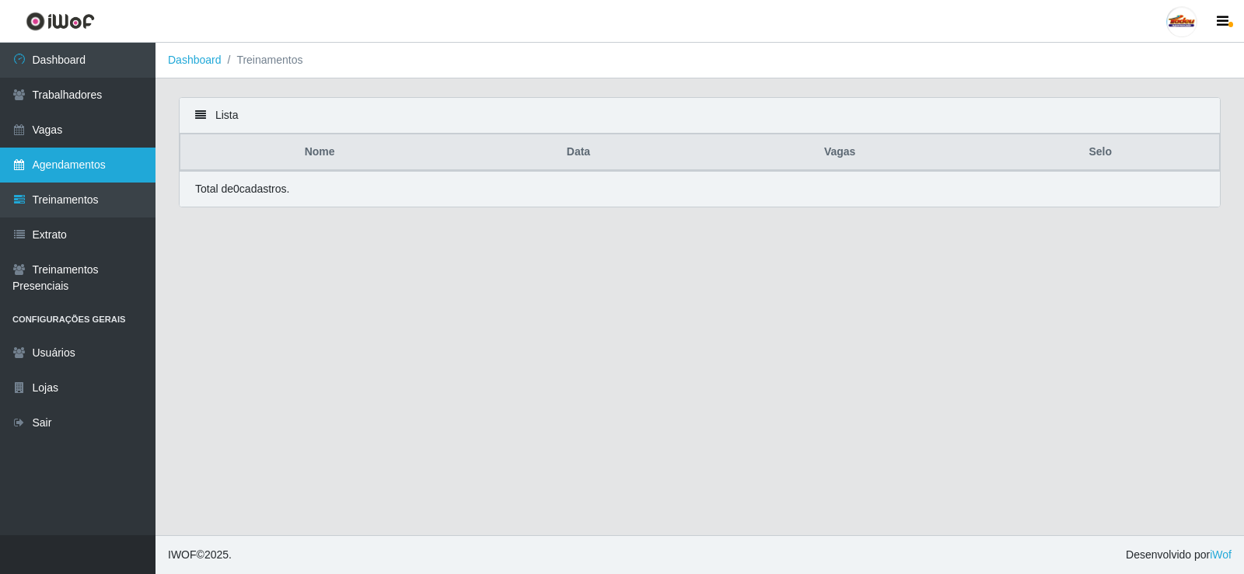
click at [92, 166] on link "Agendamentos" at bounding box center [77, 165] width 155 height 35
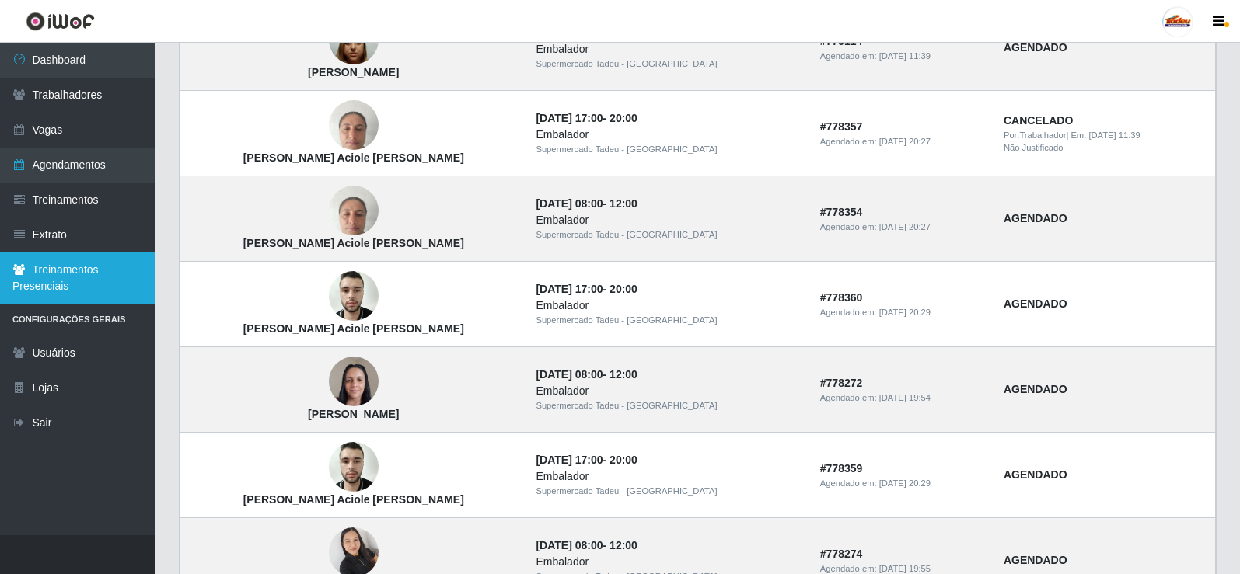
scroll to position [233, 0]
